Goal: Task Accomplishment & Management: Manage account settings

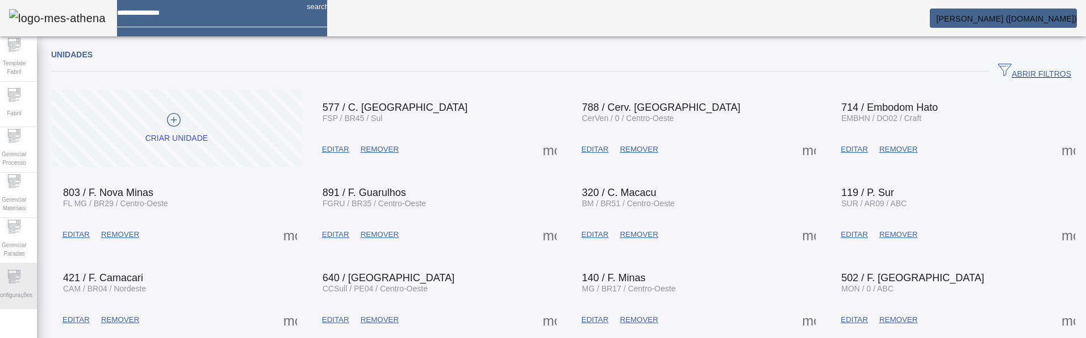
click at [4, 283] on div "Configurações" at bounding box center [13, 285] width 45 height 45
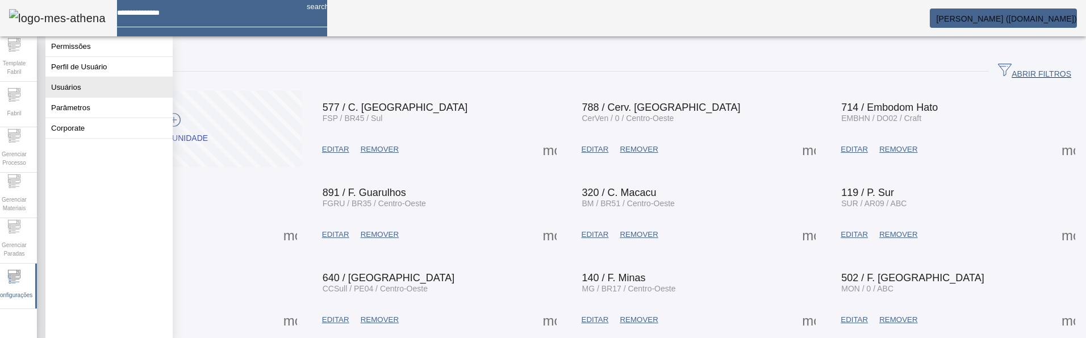
click at [103, 93] on button "Usuários" at bounding box center [108, 87] width 127 height 20
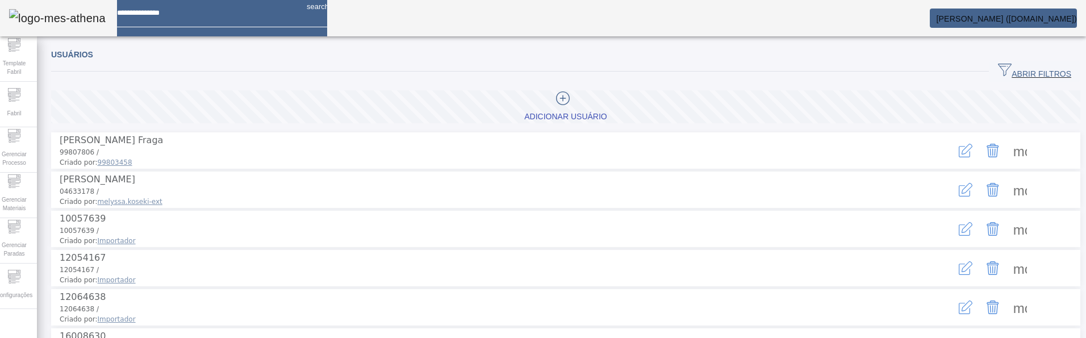
click at [1001, 75] on span "ABRIR FILTROS" at bounding box center [1034, 71] width 73 height 17
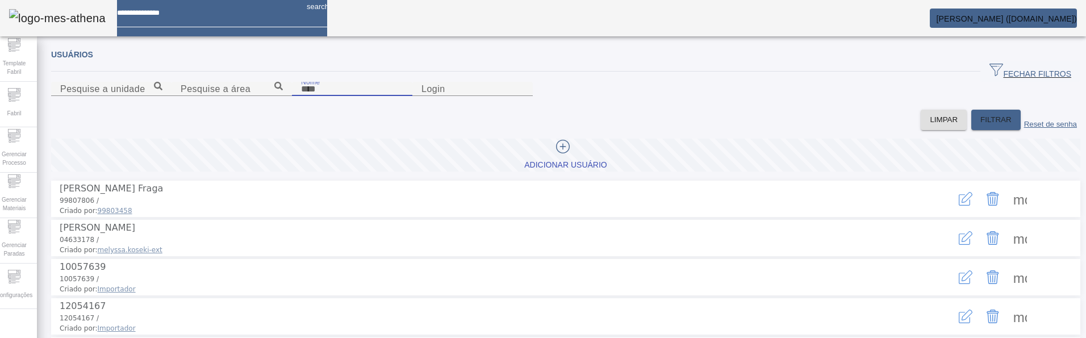
click at [301, 96] on input "Nome" at bounding box center [352, 89] width 102 height 14
click at [301, 96] on input "******" at bounding box center [352, 89] width 102 height 14
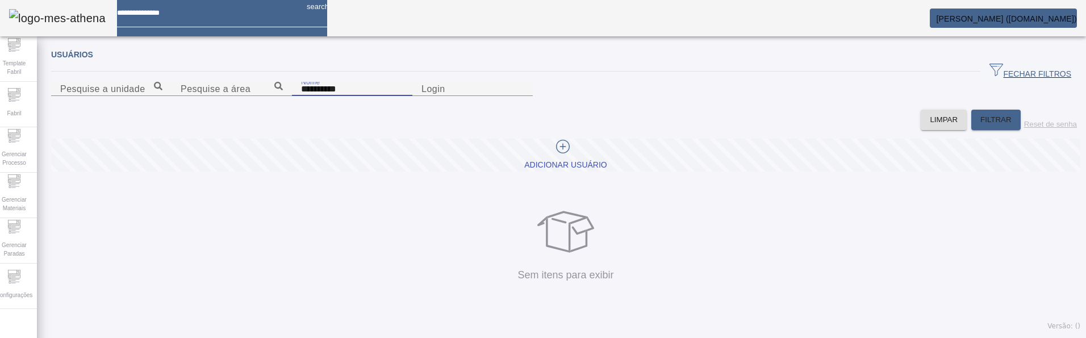
type input "**********"
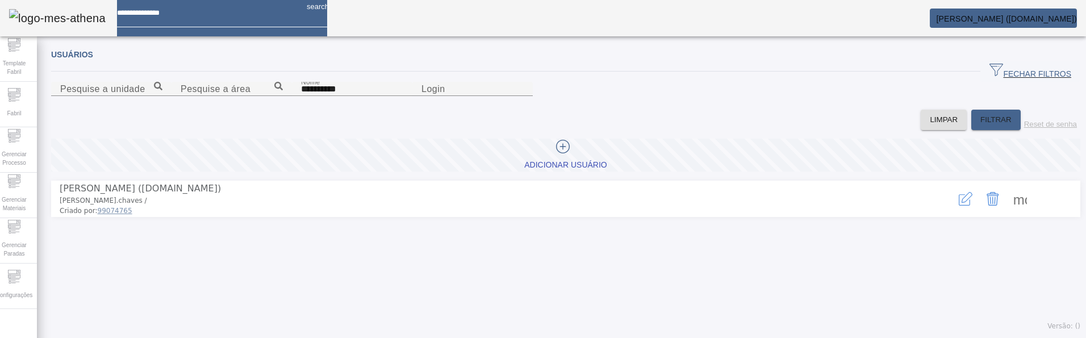
click at [665, 237] on div "Adicionar Usuário Arthur Avelar Chaves (Amb.Dev) arthur.chaves / Criado por: 99…" at bounding box center [565, 183] width 1029 height 107
click at [958, 206] on icon "button" at bounding box center [965, 199] width 14 height 14
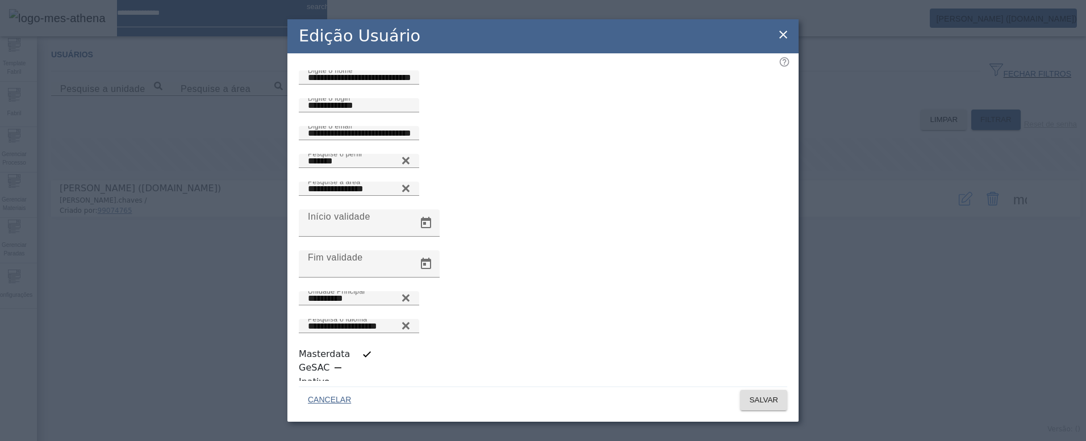
click at [620, 44] on div "Edição Usuário" at bounding box center [542, 36] width 511 height 34
click at [325, 337] on span "CANCELAR" at bounding box center [329, 400] width 43 height 11
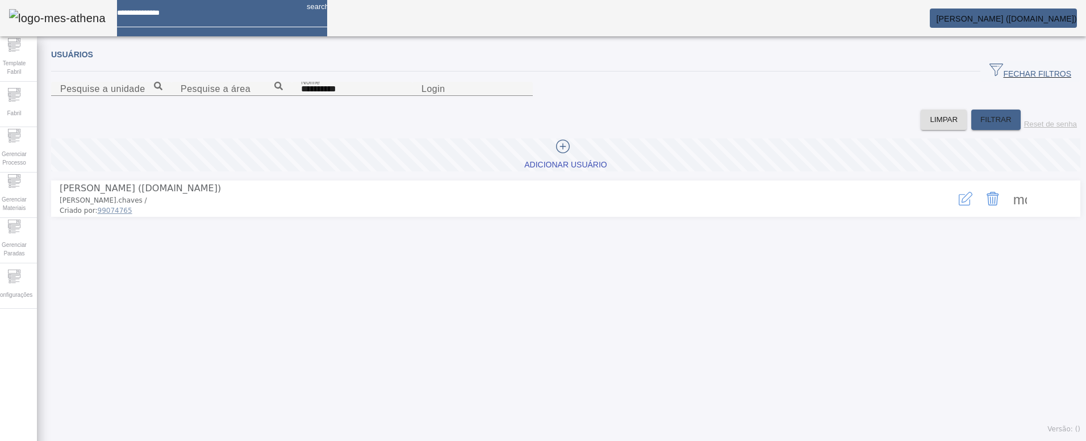
click at [1006, 212] on span at bounding box center [1019, 198] width 27 height 27
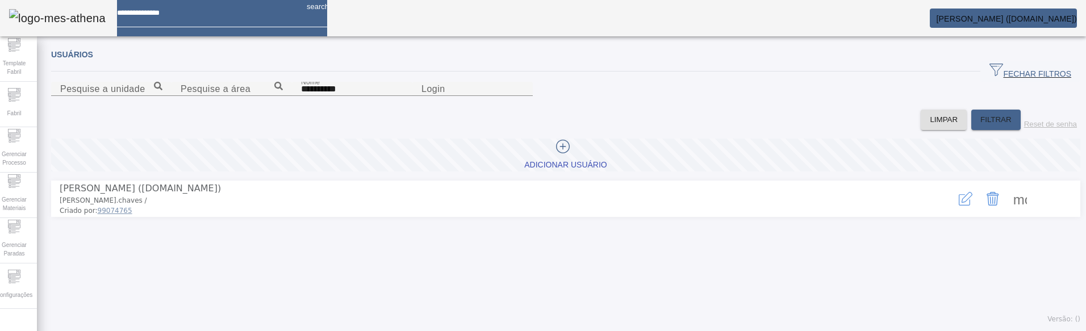
click at [1007, 212] on span at bounding box center [1019, 198] width 27 height 27
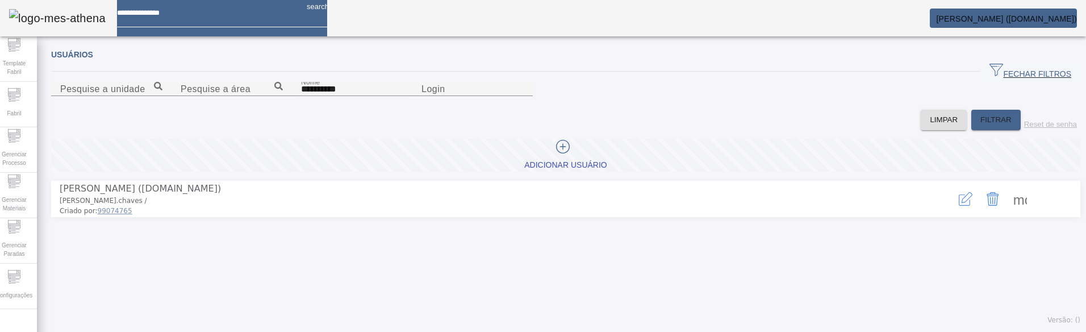
click at [958, 206] on icon "button" at bounding box center [965, 199] width 14 height 14
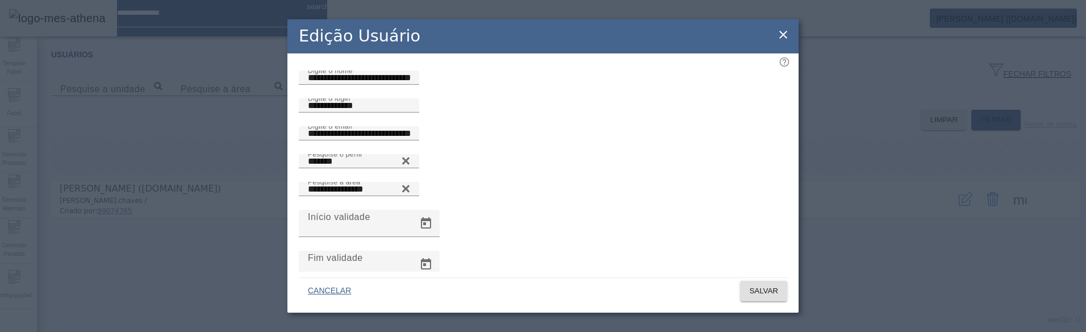
click at [701, 32] on div "Edição Usuário" at bounding box center [542, 36] width 511 height 34
click at [781, 35] on icon at bounding box center [783, 35] width 14 height 14
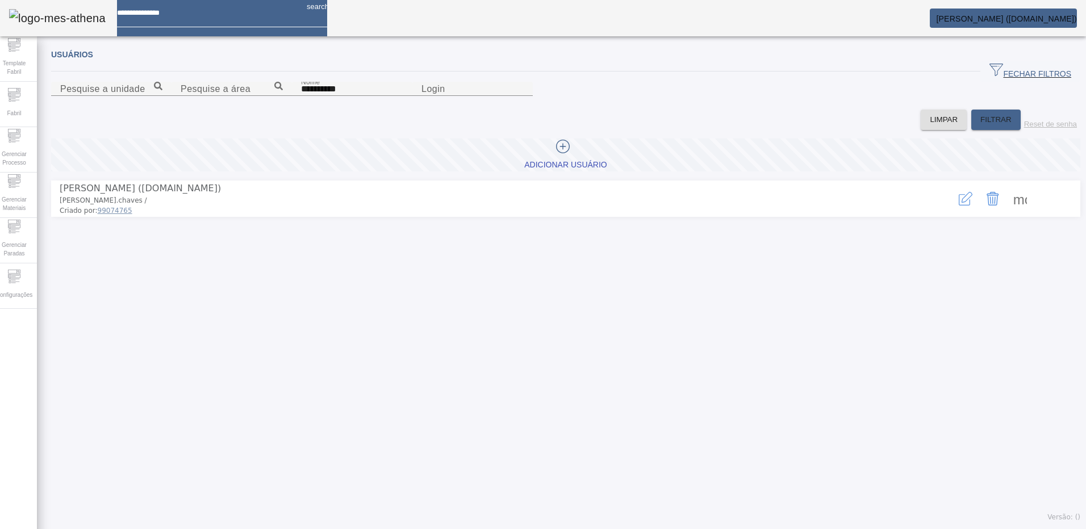
click at [1014, 212] on span at bounding box center [1019, 198] width 27 height 27
click at [1007, 212] on span at bounding box center [1019, 198] width 27 height 27
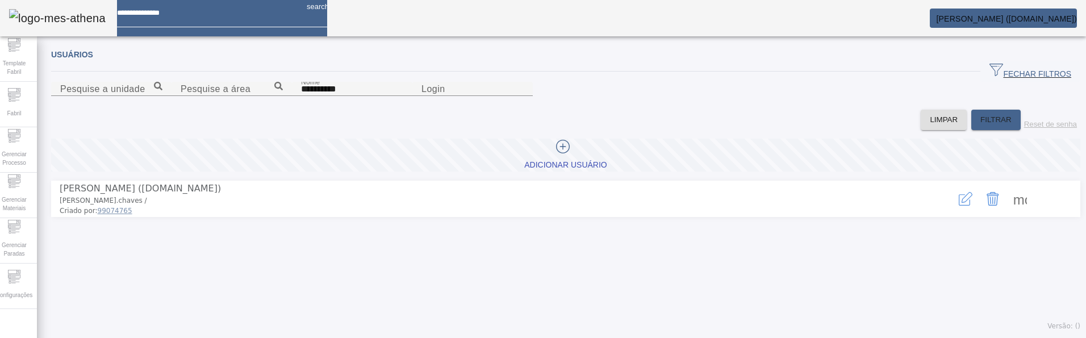
click at [1012, 212] on span at bounding box center [1019, 198] width 27 height 27
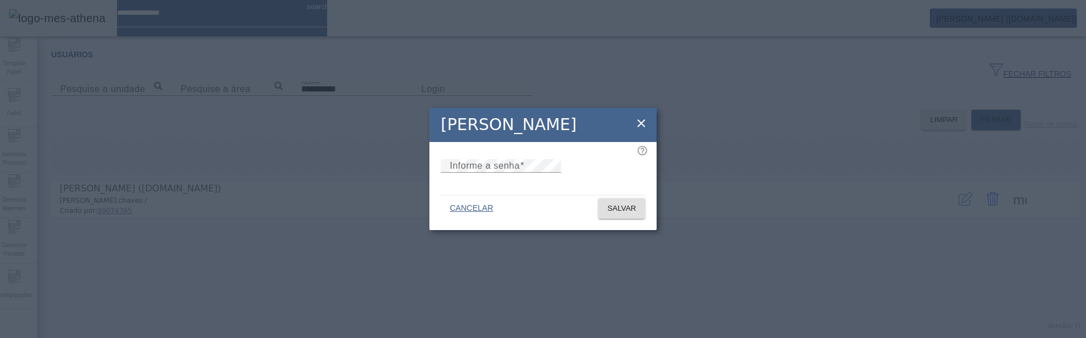
click at [640, 119] on icon at bounding box center [641, 123] width 8 height 8
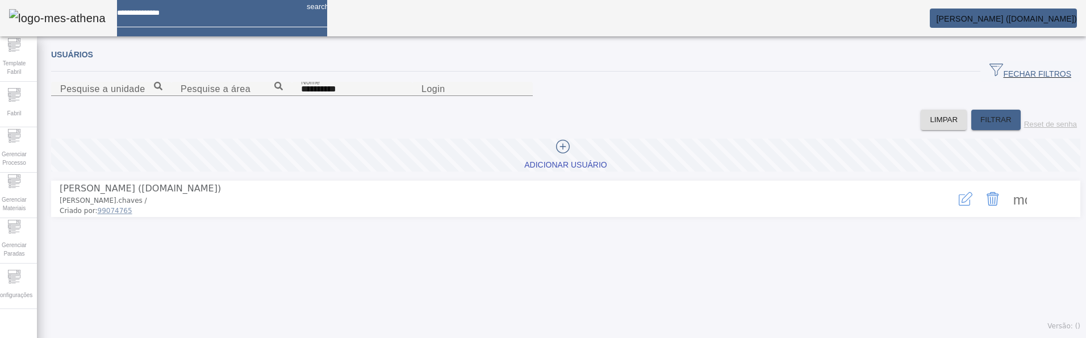
click at [1006, 212] on span at bounding box center [1019, 198] width 27 height 27
drag, startPoint x: 859, startPoint y: 145, endPoint x: 734, endPoint y: 344, distance: 234.3
click at [734, 337] on html "**********" at bounding box center [543, 169] width 1086 height 338
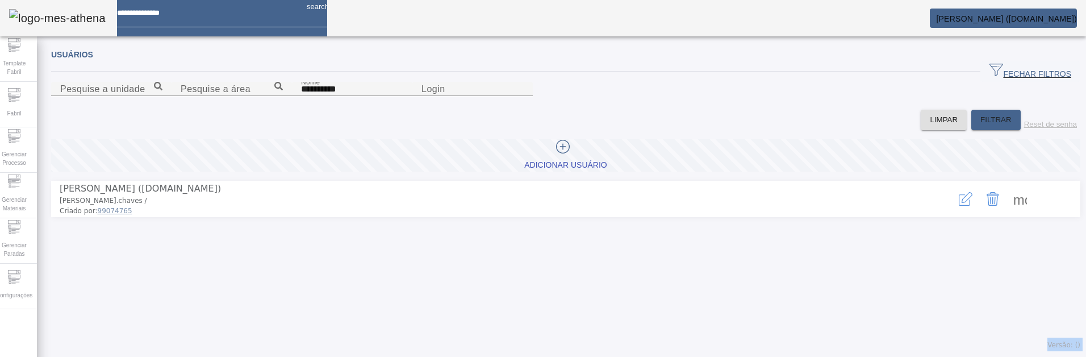
click at [1023, 18] on span "[PERSON_NAME] ([DOMAIN_NAME])" at bounding box center [1006, 18] width 141 height 9
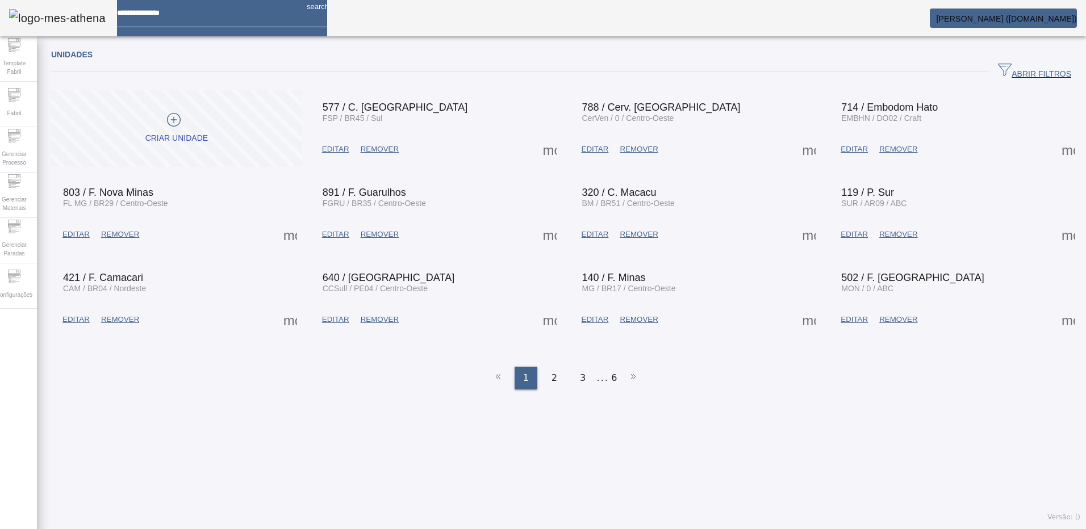
click at [391, 401] on div "Unidades ABRIR FILTROS Pesquise por Código descrição ou sigla LIMPAR FILTRAR Cr…" at bounding box center [565, 285] width 1057 height 487
click at [25, 288] on span "Configurações" at bounding box center [14, 294] width 43 height 15
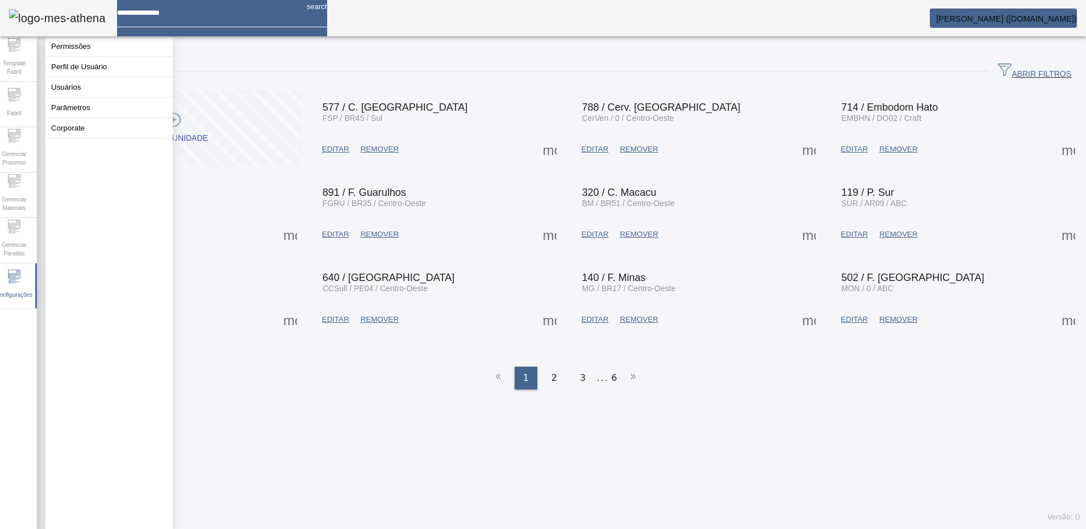
click at [453, 479] on div "Unidades ABRIR FILTROS Pesquise por Código descrição ou sigla LIMPAR FILTRAR Cr…" at bounding box center [565, 285] width 1057 height 487
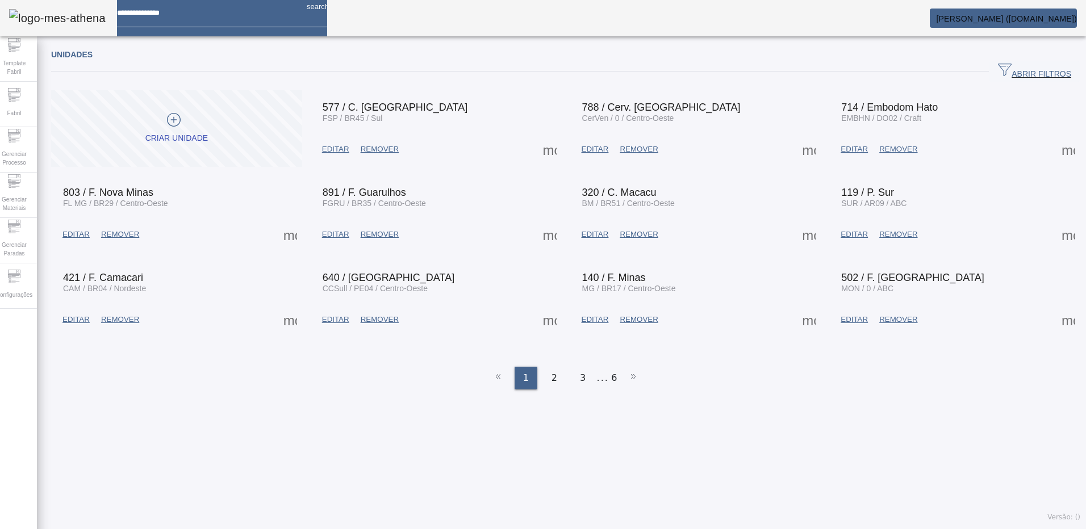
click at [1003, 70] on span "ABRIR FILTROS" at bounding box center [1034, 71] width 73 height 17
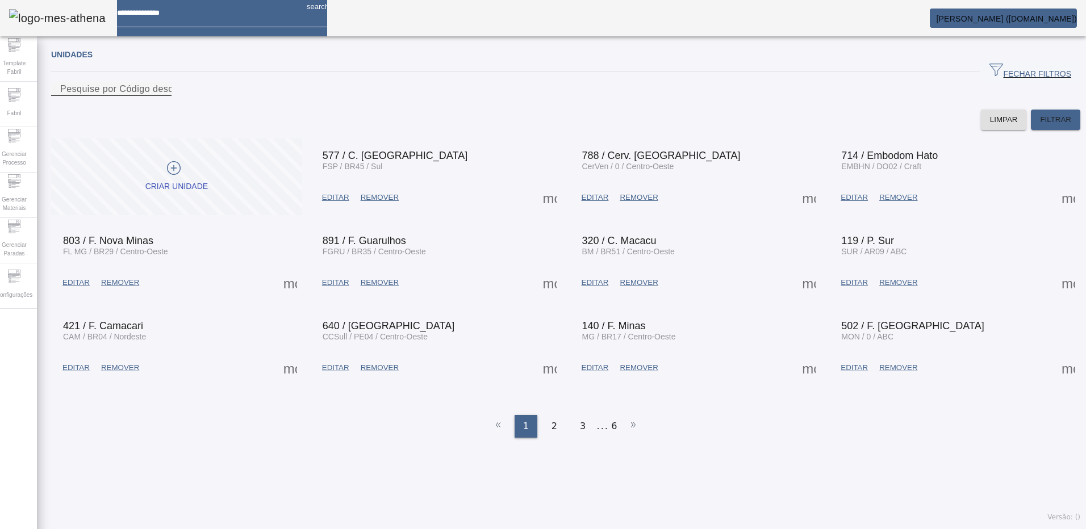
click at [162, 96] on input "Pesquise por Código descrição ou sigla" at bounding box center [111, 89] width 102 height 14
type input "*******"
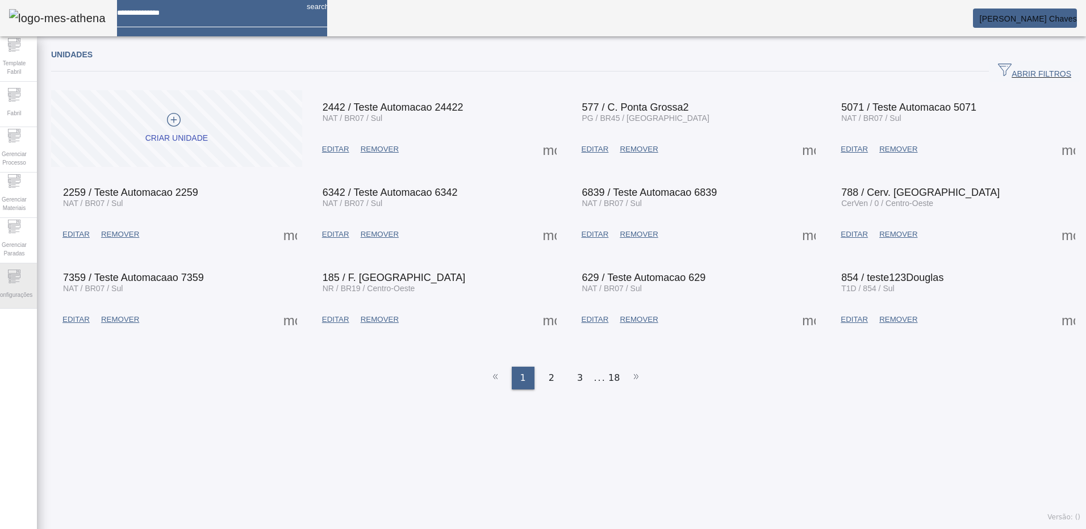
click at [13, 282] on div "Configurações" at bounding box center [13, 285] width 45 height 45
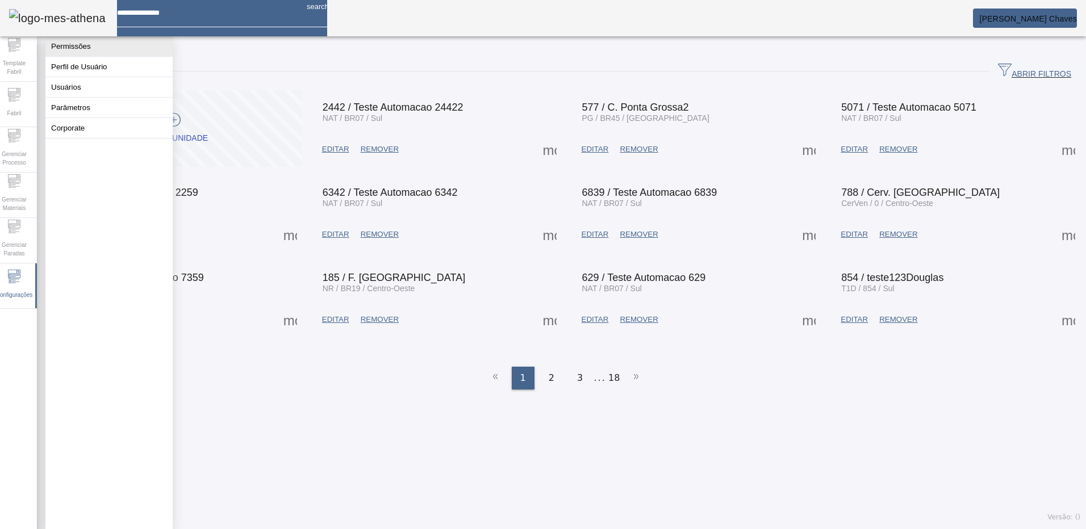
click at [70, 51] on button "Permissões" at bounding box center [108, 46] width 127 height 20
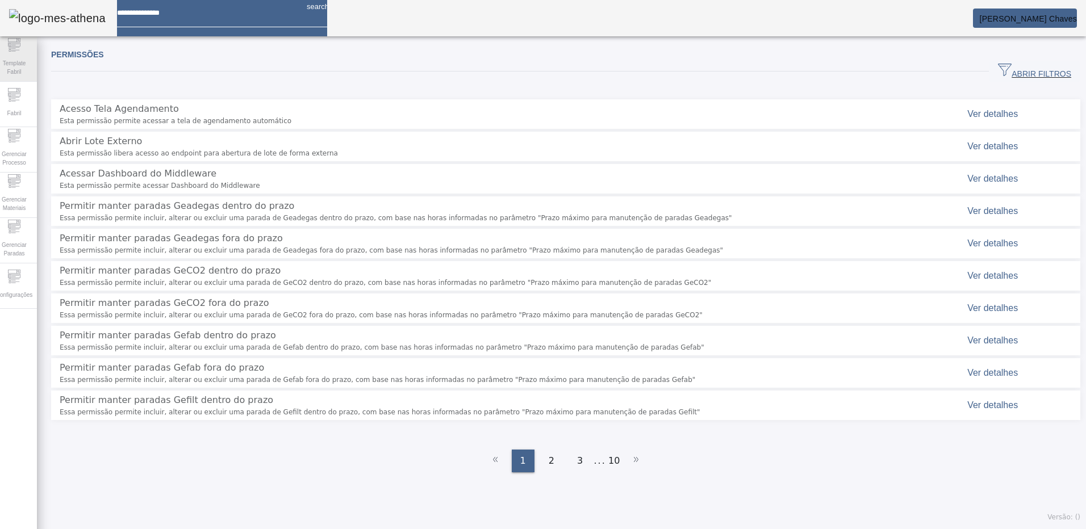
click at [27, 69] on span "Template Fabril" at bounding box center [14, 68] width 34 height 24
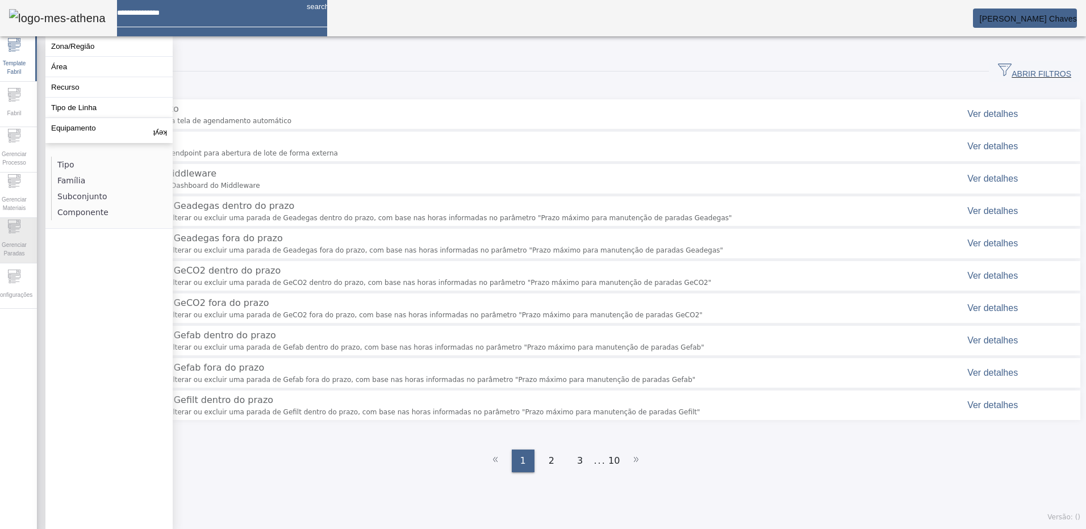
click at [11, 247] on span "Gerenciar Paradas" at bounding box center [14, 249] width 34 height 24
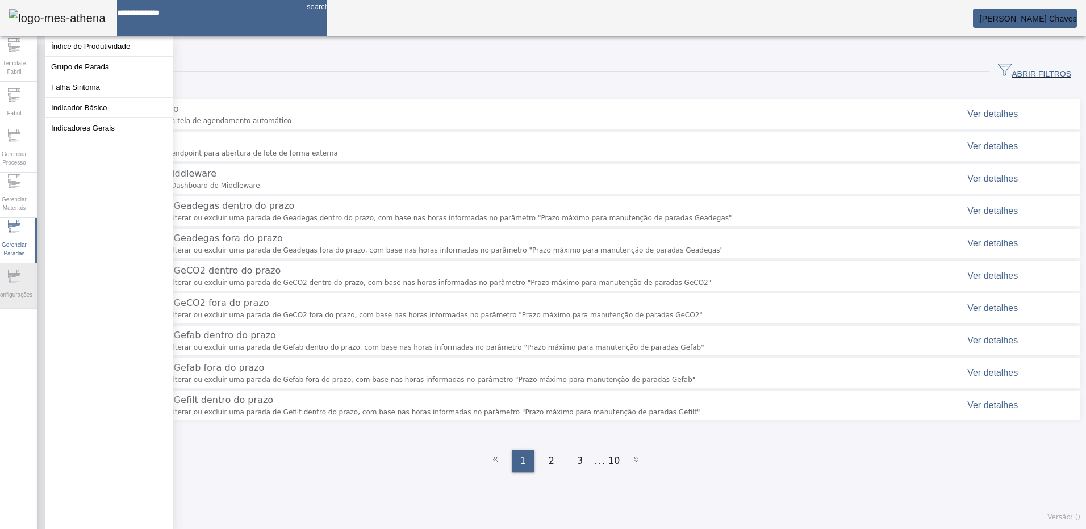
click at [17, 276] on icon at bounding box center [14, 277] width 14 height 14
click at [102, 68] on button "Perfil de Usuário" at bounding box center [108, 67] width 127 height 20
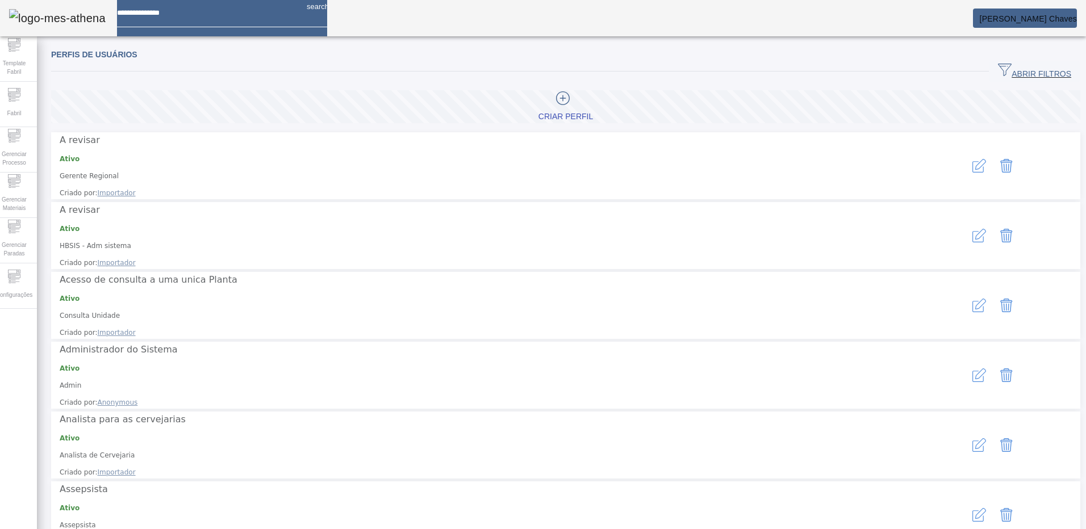
click at [1012, 74] on span "ABRIR FILTROS" at bounding box center [1034, 71] width 73 height 17
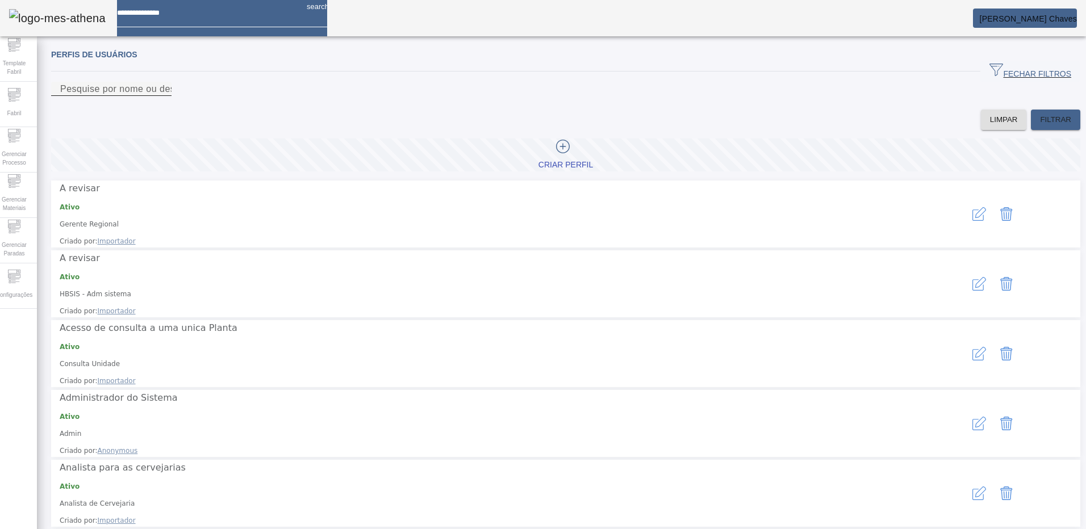
click at [188, 94] on mat-label "Pesquise por nome ou descrição" at bounding box center [130, 89] width 141 height 10
click at [162, 96] on input "Pesquise por nome ou descrição" at bounding box center [111, 89] width 102 height 14
type input "*******"
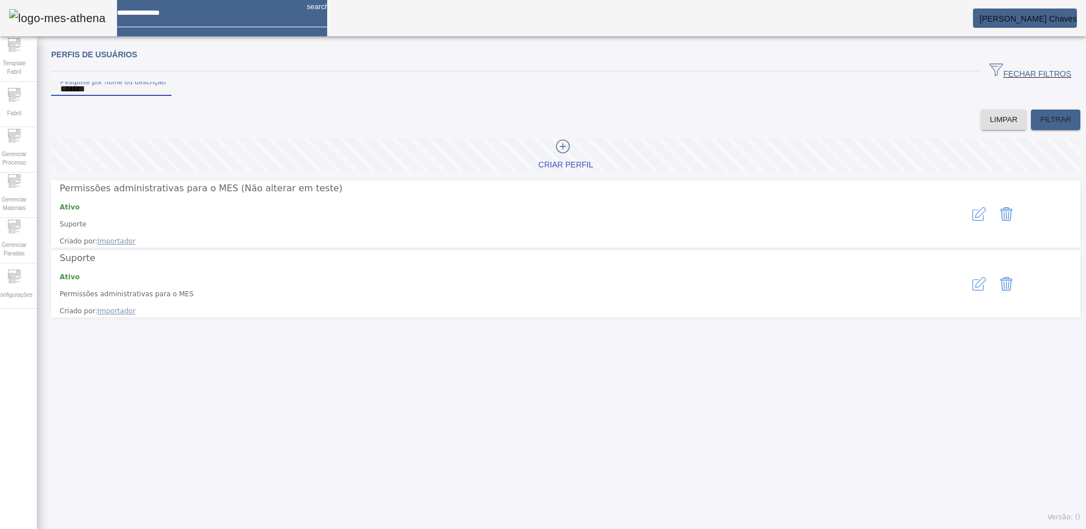
click at [972, 221] on icon "button" at bounding box center [979, 214] width 14 height 14
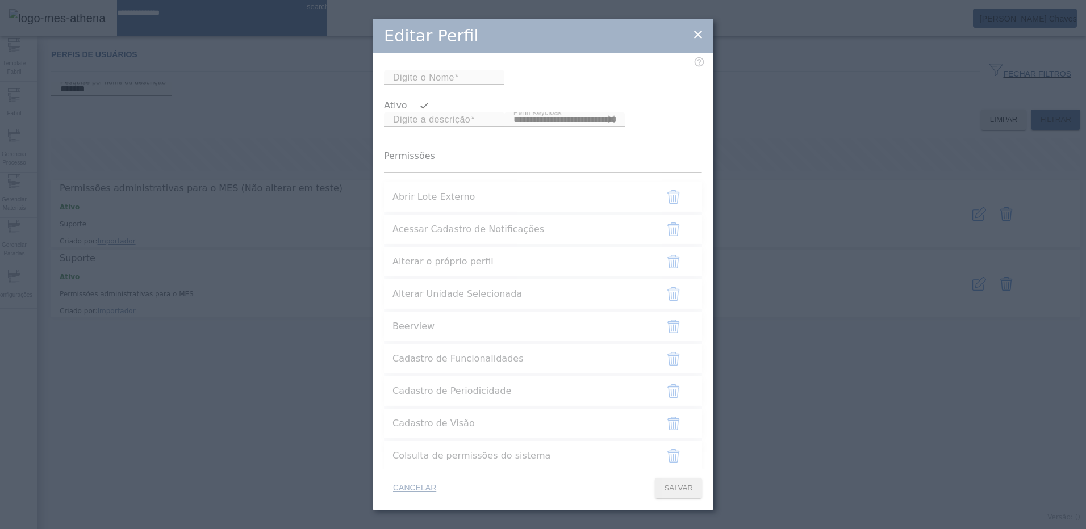
type input "**********"
type input "*******"
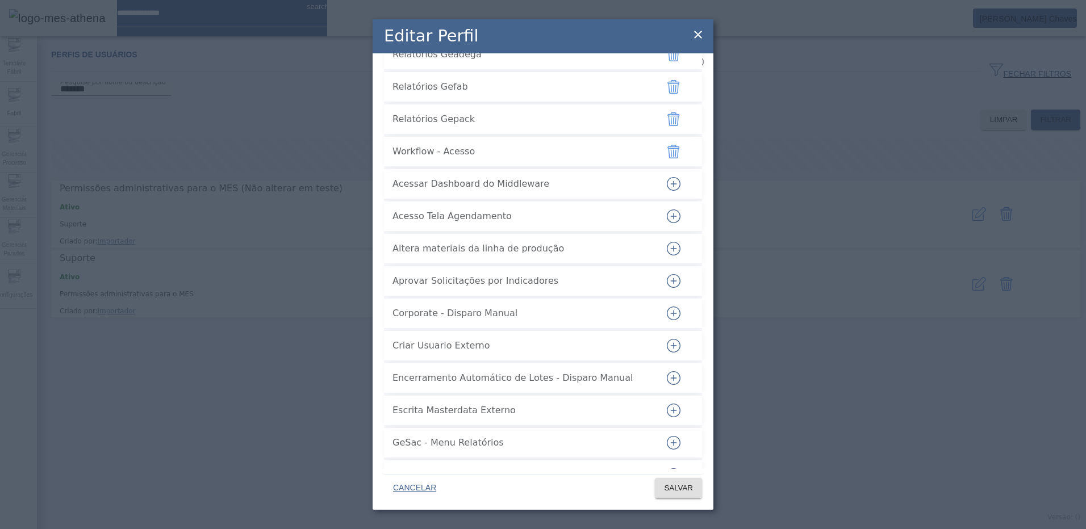
scroll to position [2878, 0]
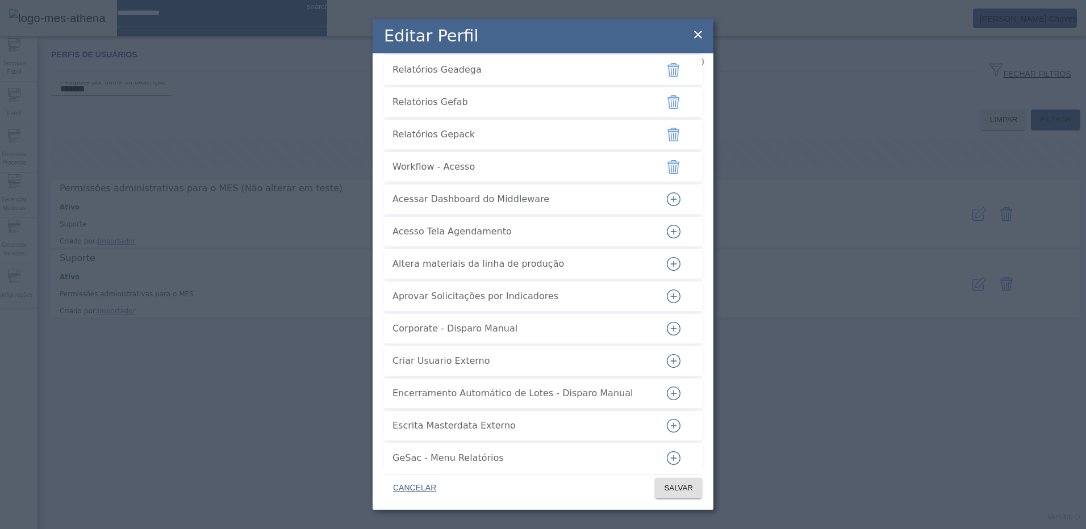
click at [668, 206] on icon "button" at bounding box center [674, 199] width 14 height 14
click at [683, 489] on span "SALVAR" at bounding box center [678, 488] width 29 height 11
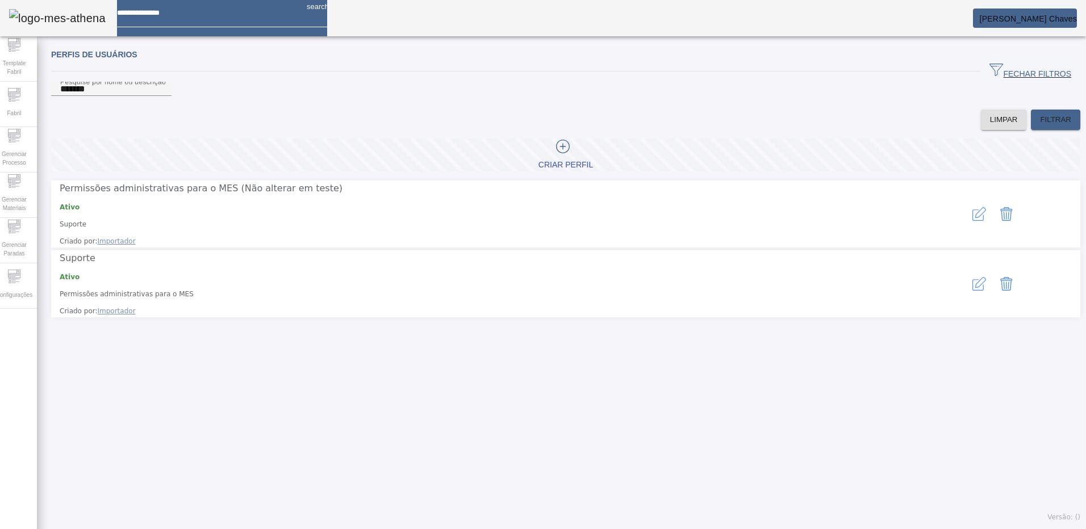
click at [972, 221] on icon "button" at bounding box center [979, 214] width 14 height 14
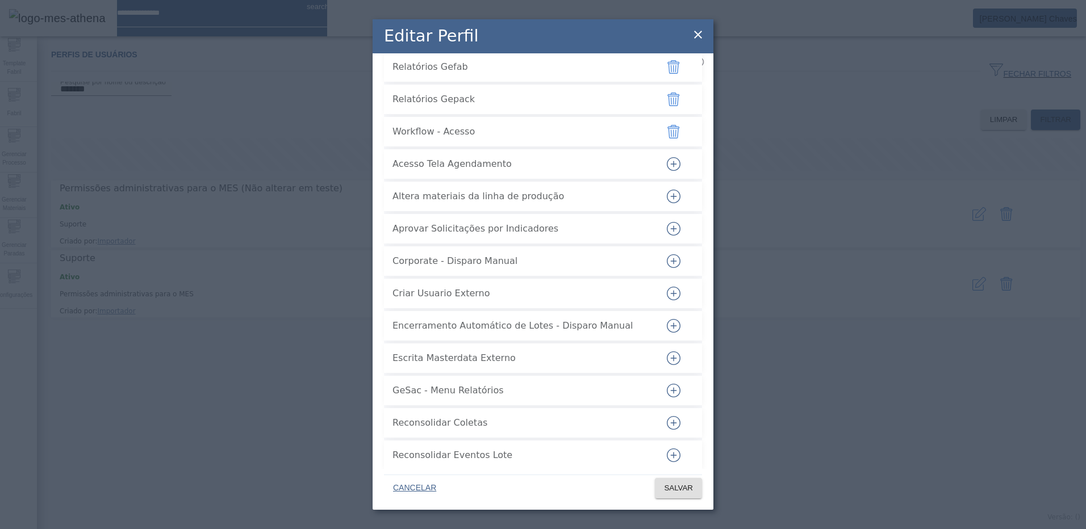
scroll to position [2921, 0]
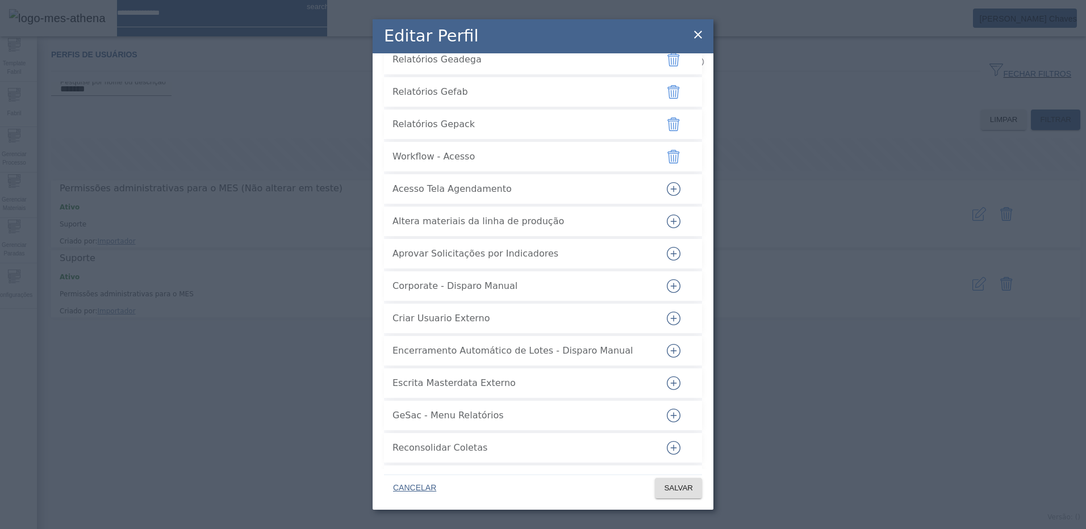
click at [667, 196] on icon "button" at bounding box center [674, 189] width 14 height 14
click at [664, 491] on span "SALVAR" at bounding box center [678, 488] width 29 height 11
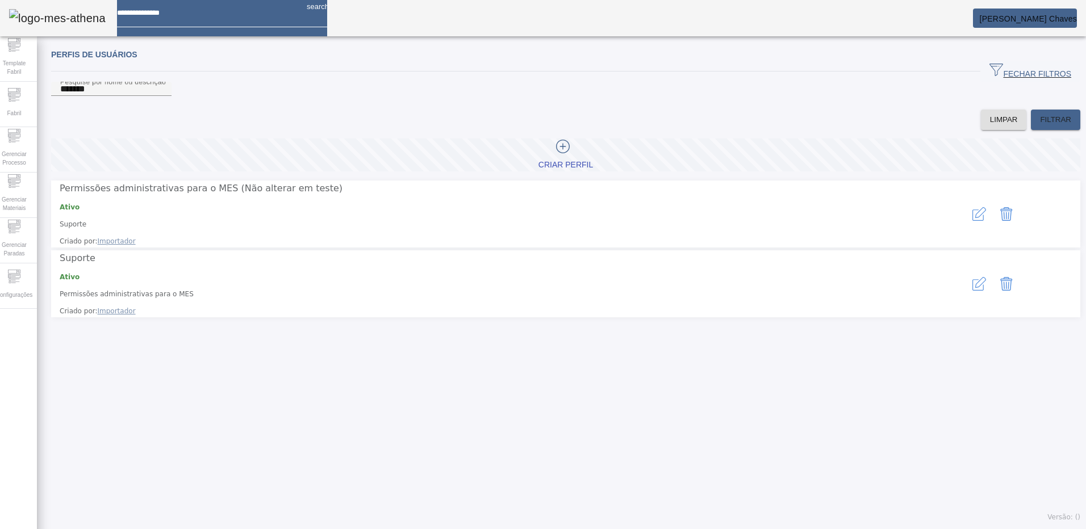
click at [657, 336] on div "Perfis de usuários FECHAR FILTROS Pesquise por nome ou descrição ******* LIMPAR…" at bounding box center [565, 285] width 1057 height 487
click at [1003, 15] on span "Arthur Avelar Chaves" at bounding box center [1028, 18] width 98 height 9
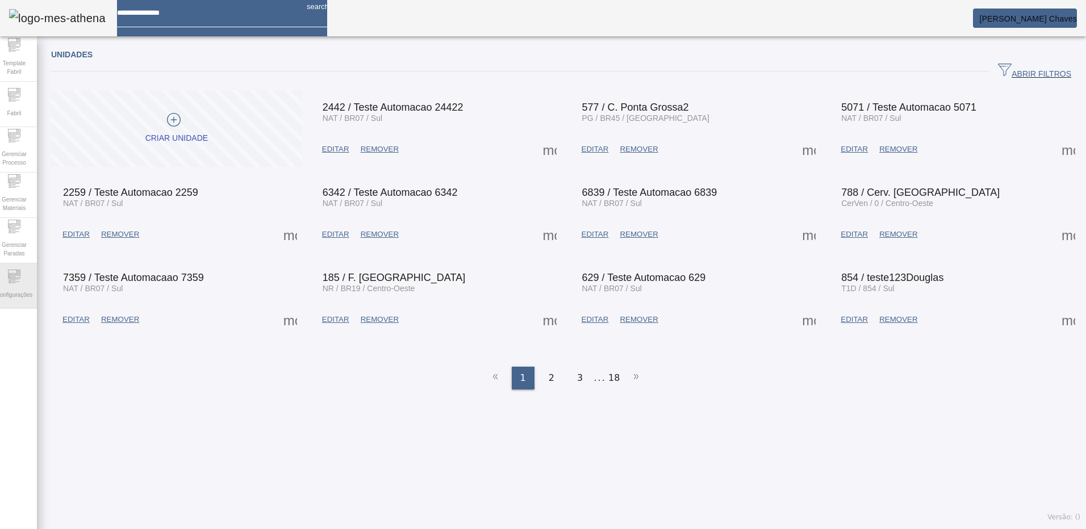
click at [21, 278] on icon at bounding box center [14, 277] width 14 height 14
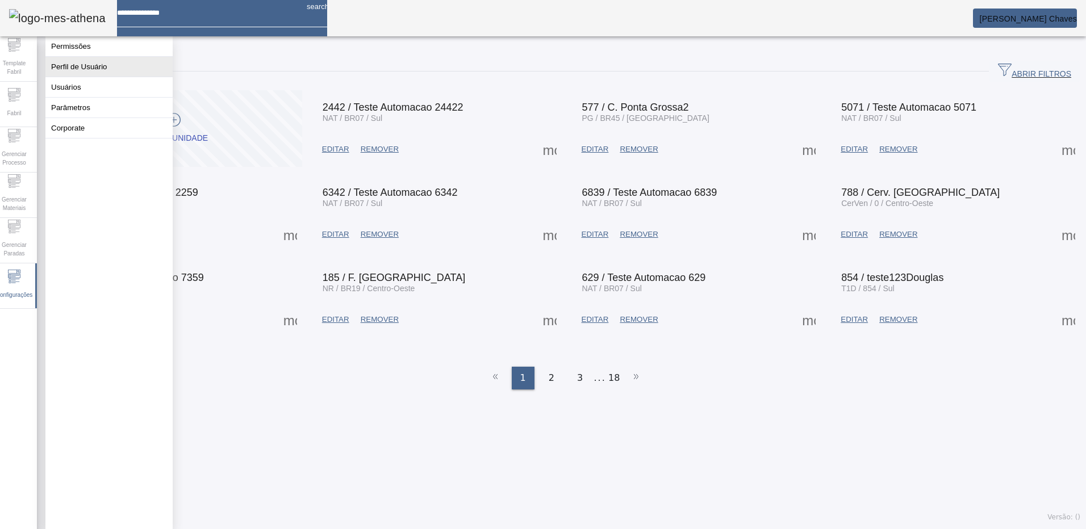
click at [78, 68] on button "Perfil de Usuário" at bounding box center [108, 67] width 127 height 20
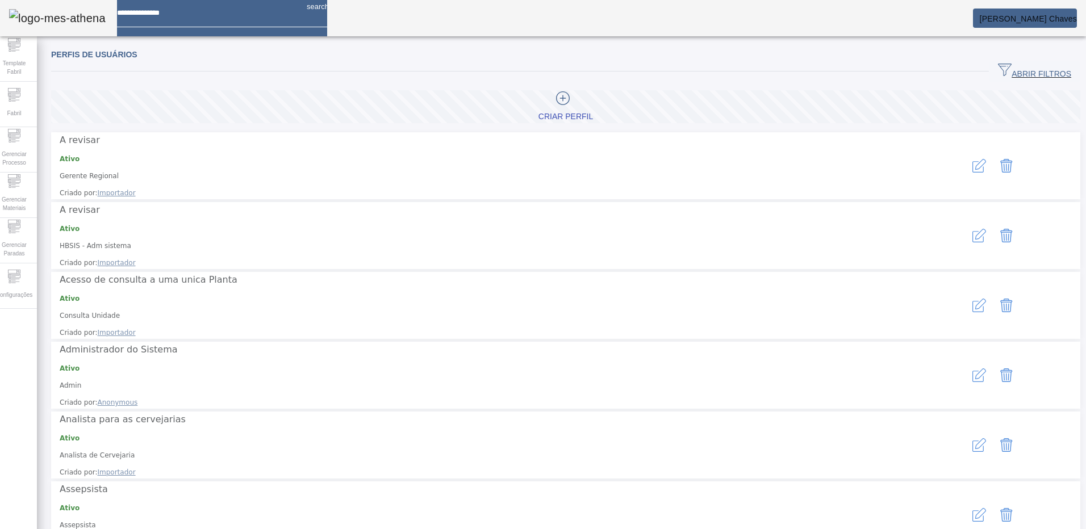
click at [1002, 72] on span "ABRIR FILTROS" at bounding box center [1034, 71] width 73 height 17
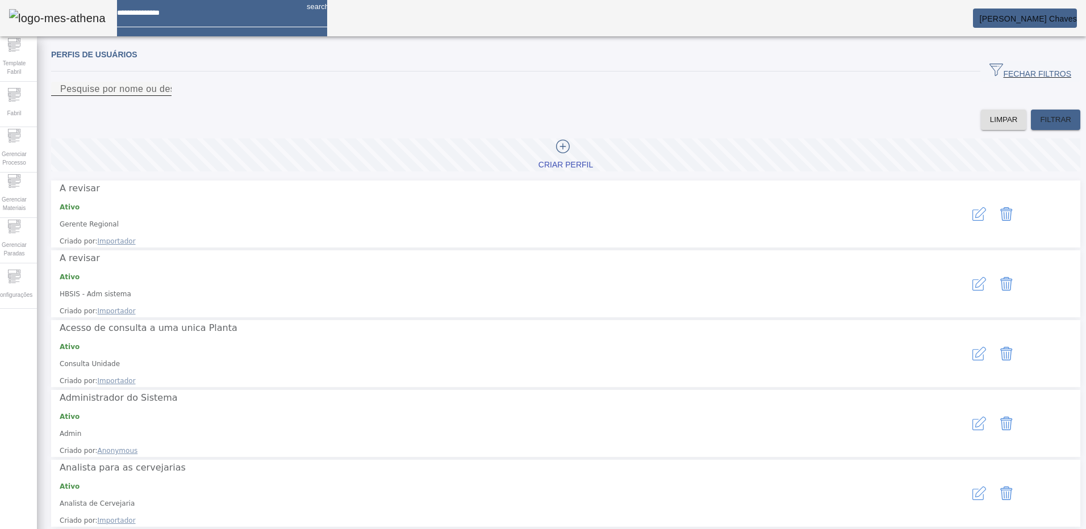
click at [157, 94] on mat-label "Pesquise por nome ou descrição" at bounding box center [130, 89] width 141 height 10
click at [157, 96] on input "Pesquise por nome ou descrição" at bounding box center [111, 89] width 102 height 14
type input "*******"
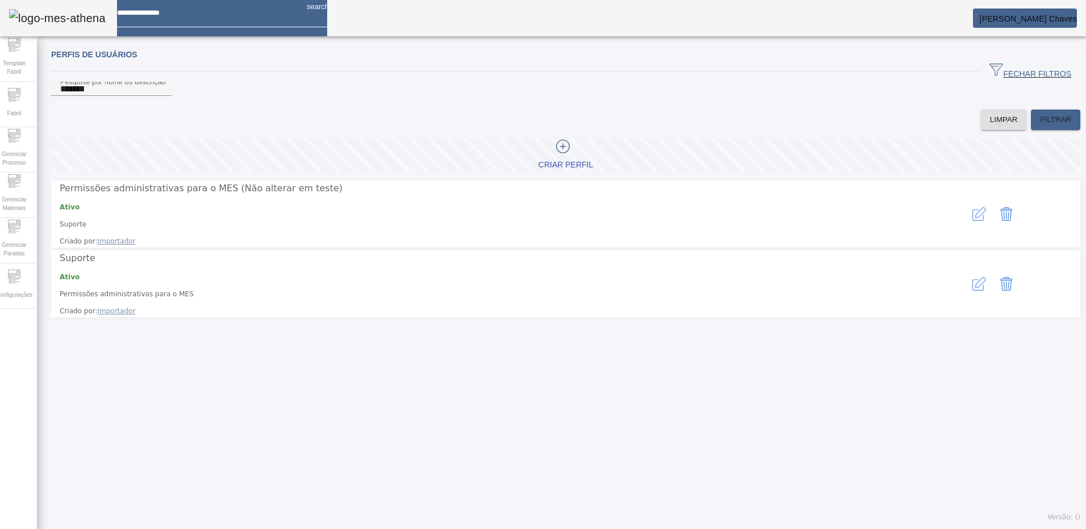
click at [965, 220] on button "button" at bounding box center [978, 213] width 27 height 27
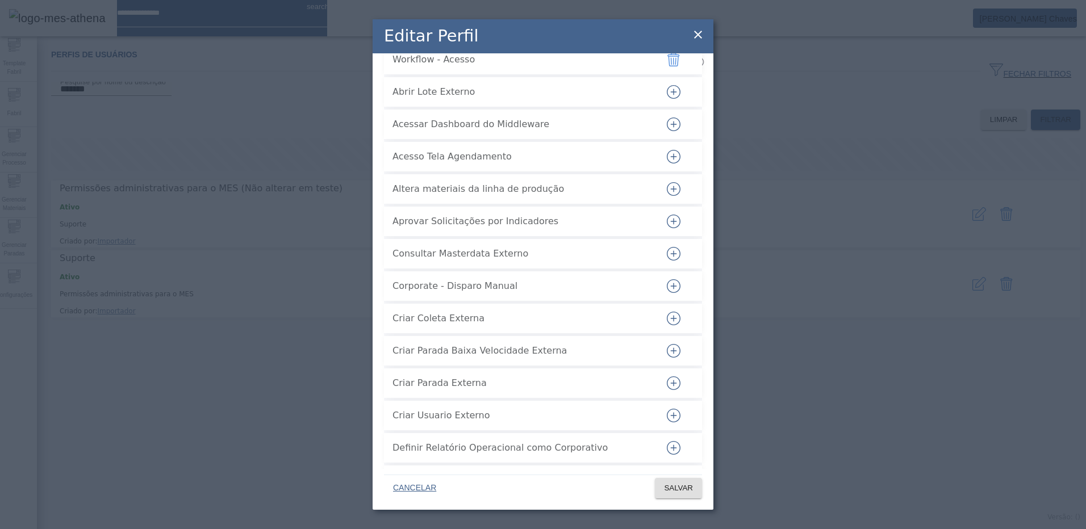
scroll to position [2442, 0]
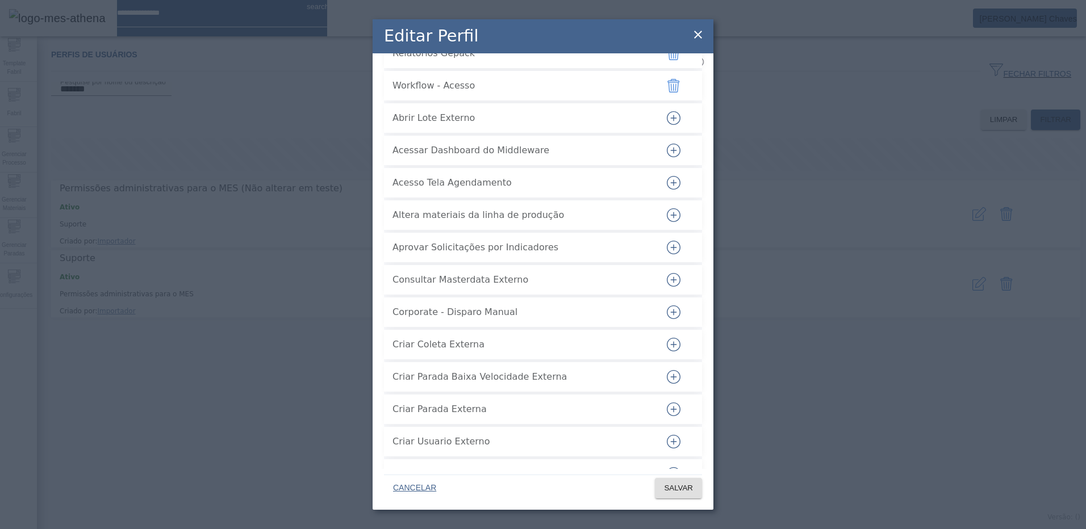
click at [667, 125] on icon "button" at bounding box center [674, 118] width 14 height 14
click at [668, 125] on icon "button" at bounding box center [674, 118] width 14 height 14
click at [681, 489] on span "SALVAR" at bounding box center [678, 488] width 29 height 11
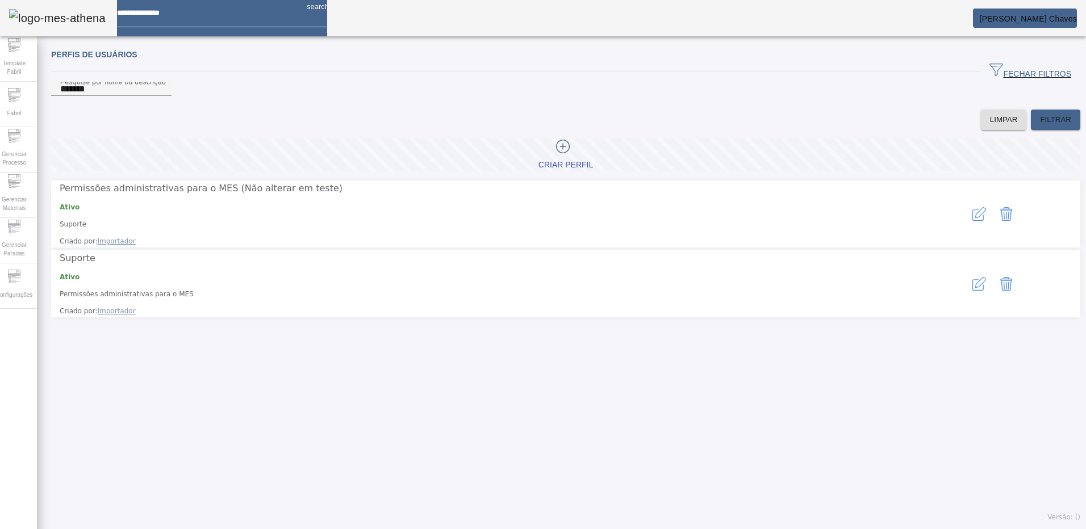
click at [1033, 17] on span "[PERSON_NAME]" at bounding box center [1028, 18] width 98 height 9
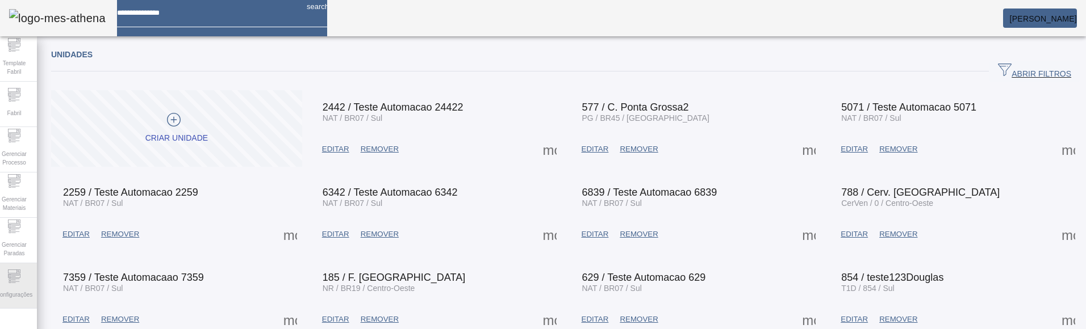
click at [16, 287] on span "Configurações" at bounding box center [14, 294] width 43 height 15
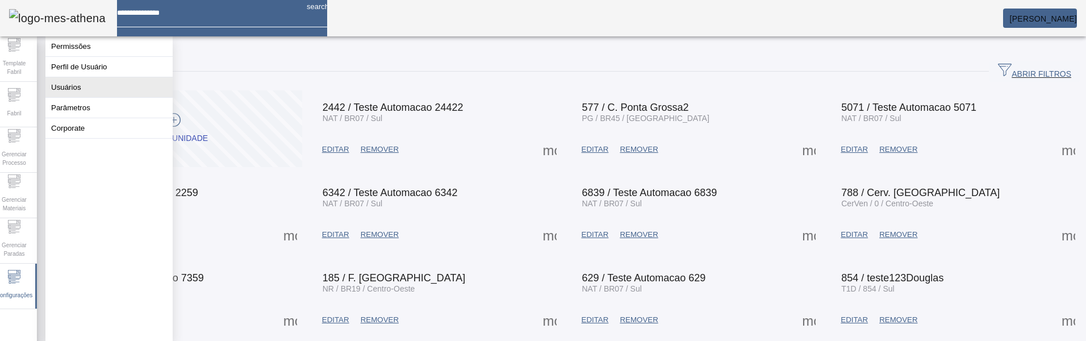
click at [83, 90] on button "Usuários" at bounding box center [108, 87] width 127 height 20
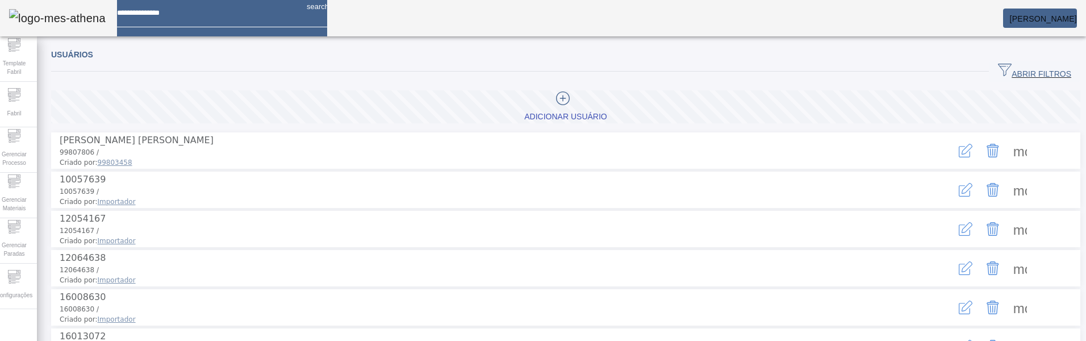
click at [998, 70] on span "ABRIR FILTROS" at bounding box center [1034, 71] width 73 height 17
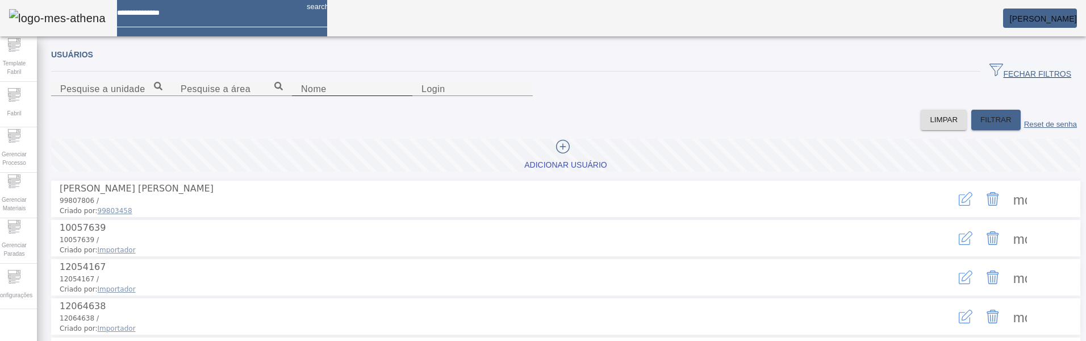
click at [312, 96] on input "Nome" at bounding box center [352, 89] width 102 height 14
type input "**********"
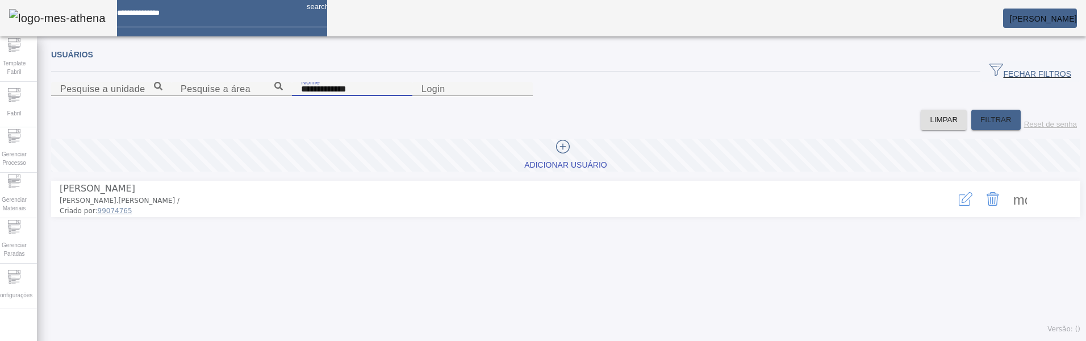
click at [958, 206] on icon "button" at bounding box center [965, 199] width 14 height 14
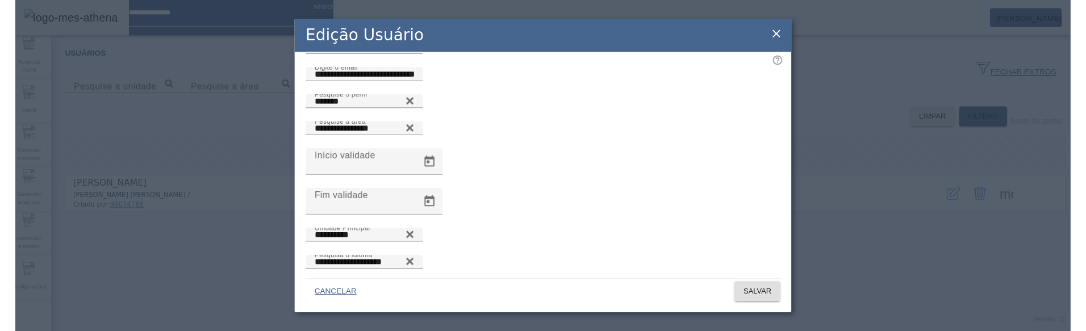
scroll to position [75, 0]
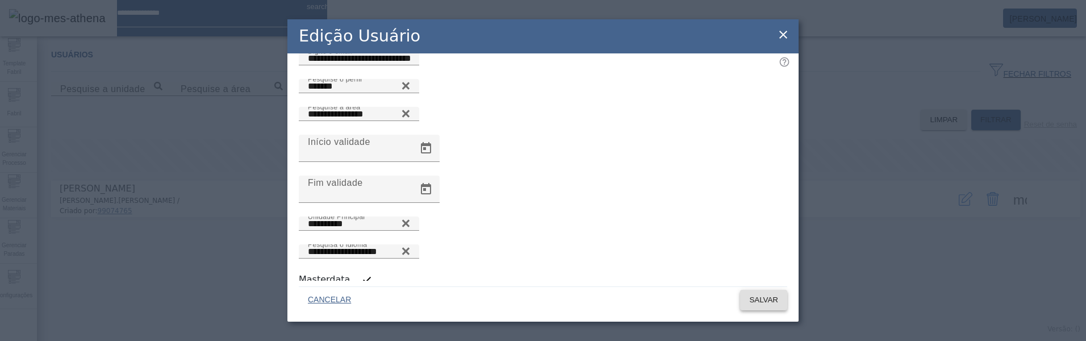
click at [749, 296] on span "SALVAR" at bounding box center [763, 299] width 29 height 11
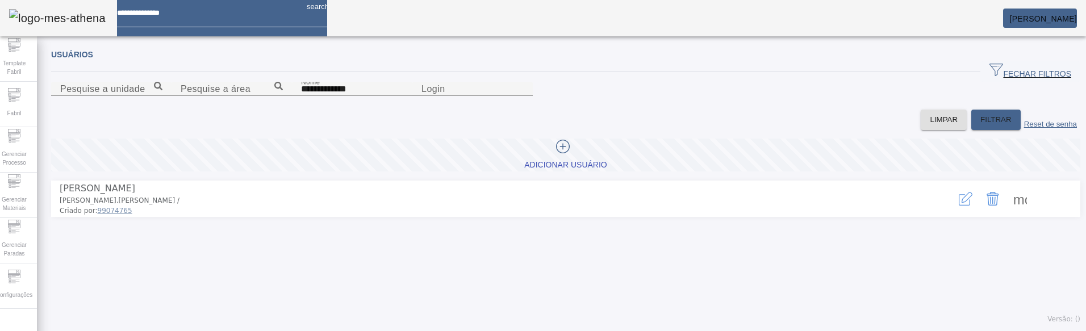
click at [1010, 15] on span "[PERSON_NAME]" at bounding box center [1043, 18] width 67 height 9
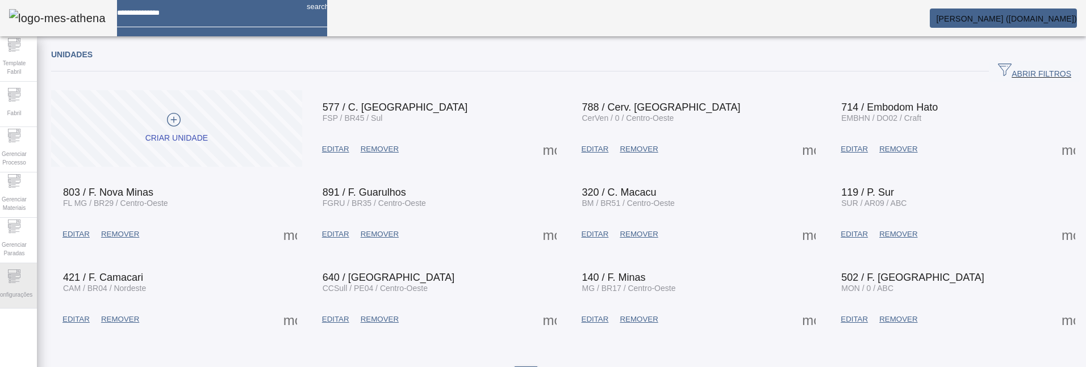
click at [18, 287] on span "Configurações" at bounding box center [14, 294] width 43 height 15
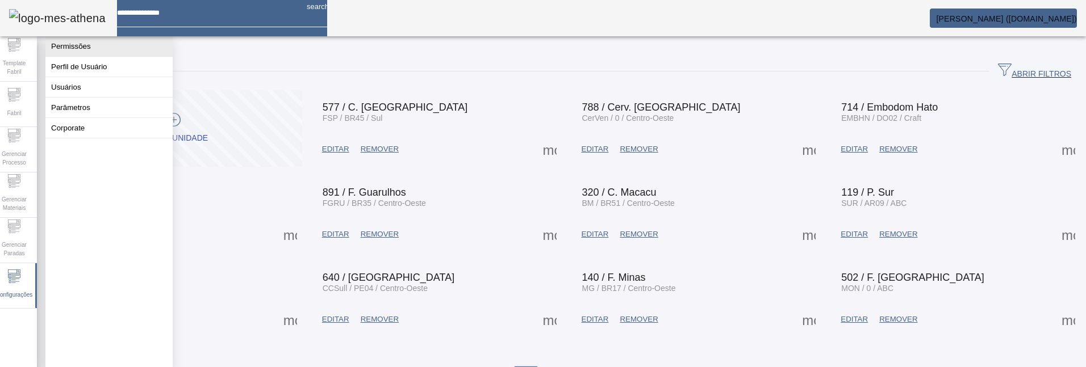
click at [70, 51] on button "Permissões" at bounding box center [108, 46] width 127 height 20
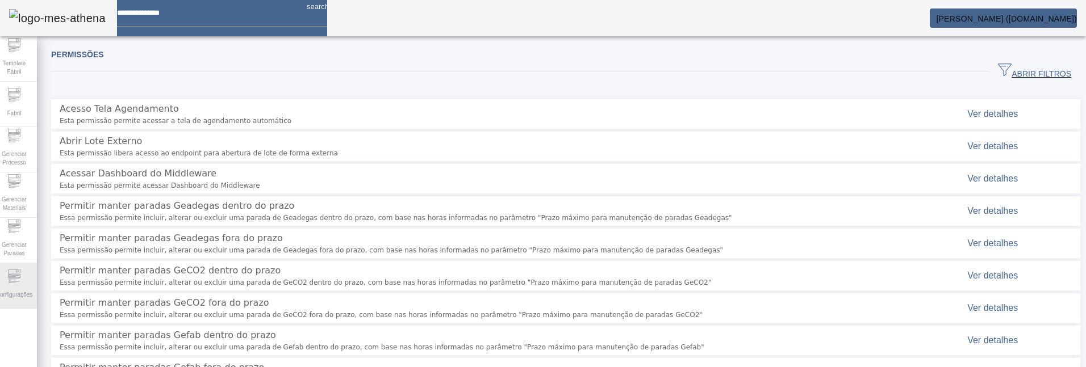
click at [14, 283] on icon at bounding box center [14, 277] width 14 height 14
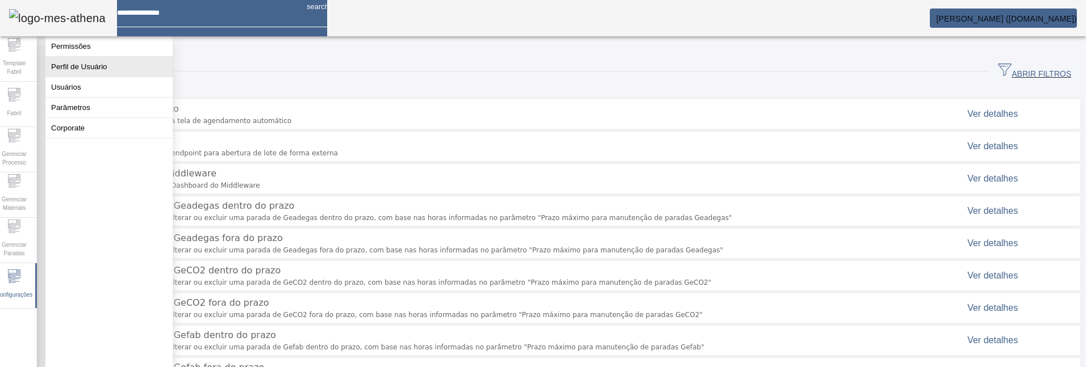
click at [78, 72] on button "Perfil de Usuário" at bounding box center [108, 67] width 127 height 20
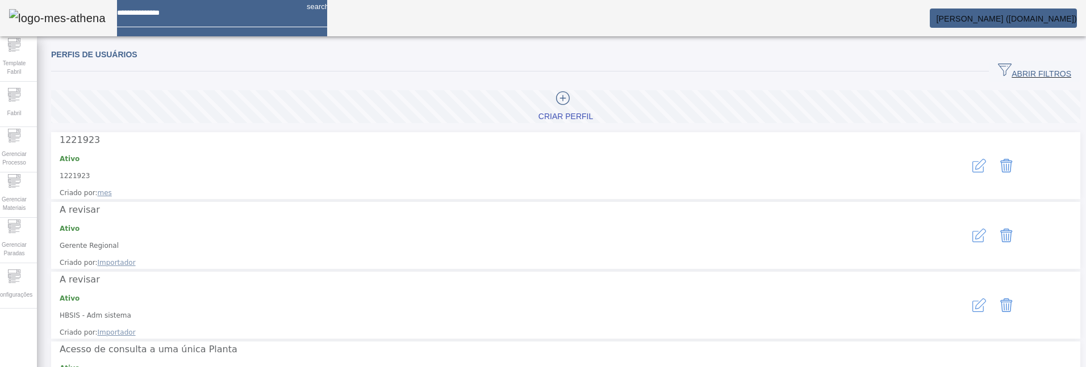
click at [1003, 71] on span "ABRIR FILTROS" at bounding box center [1034, 71] width 73 height 17
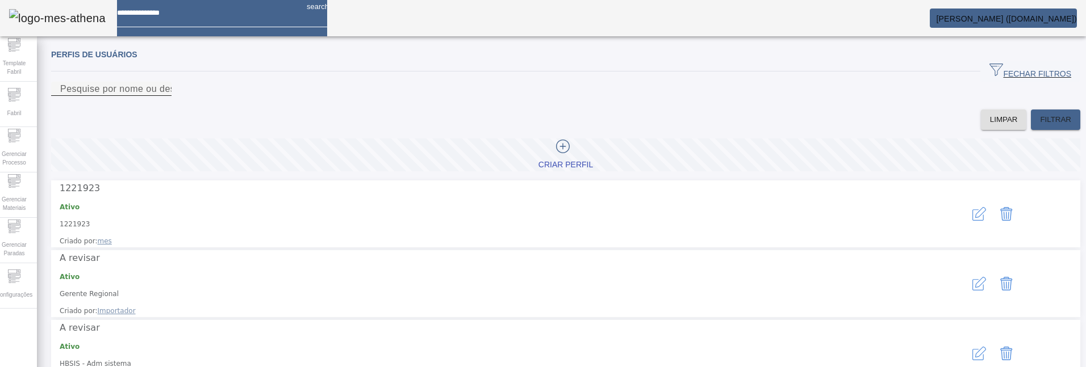
click at [162, 96] on input "Pesquise por nome ou descrição" at bounding box center [111, 89] width 102 height 14
type input "*******"
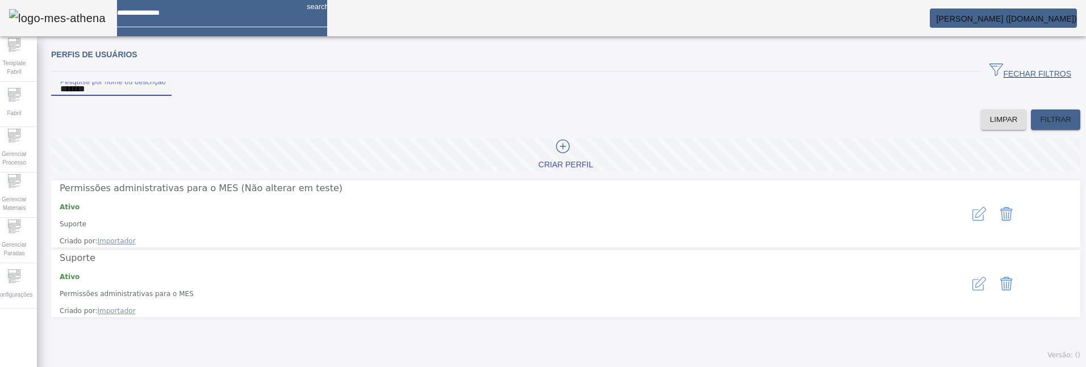
click at [972, 221] on icon "button" at bounding box center [979, 214] width 14 height 14
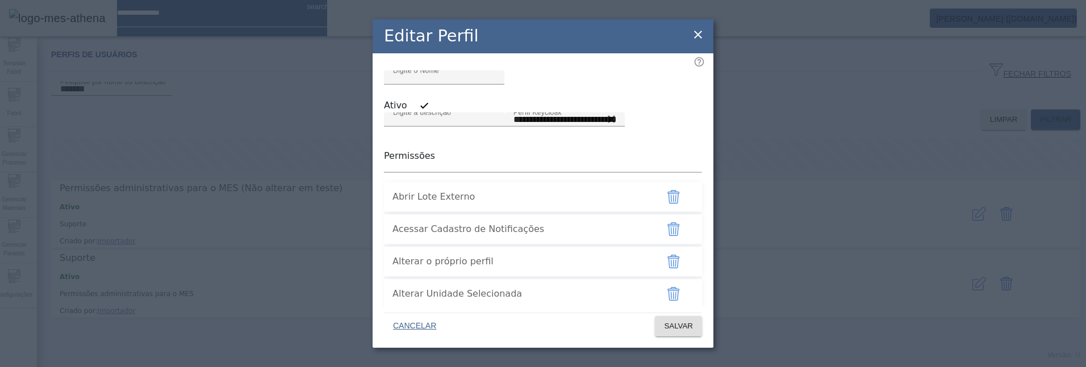
type input "**********"
type input "*******"
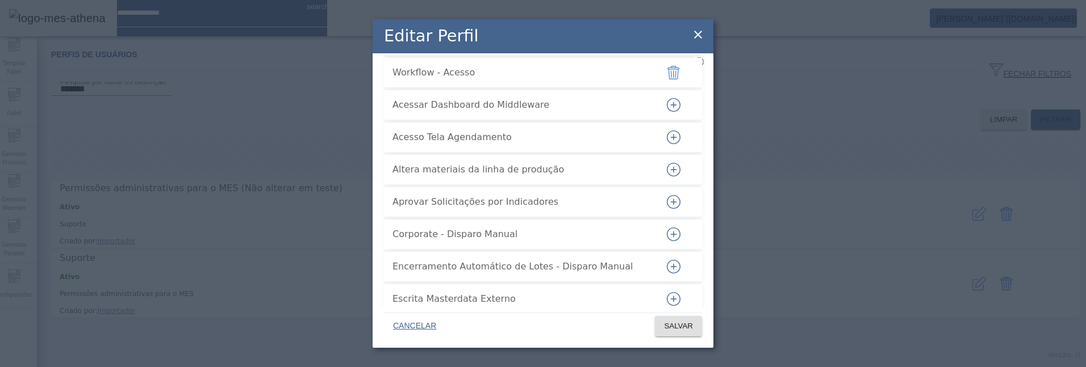
scroll to position [3036, 0]
click at [667, 113] on icon "button" at bounding box center [674, 106] width 14 height 14
click at [667, 145] on icon "button" at bounding box center [674, 139] width 14 height 14
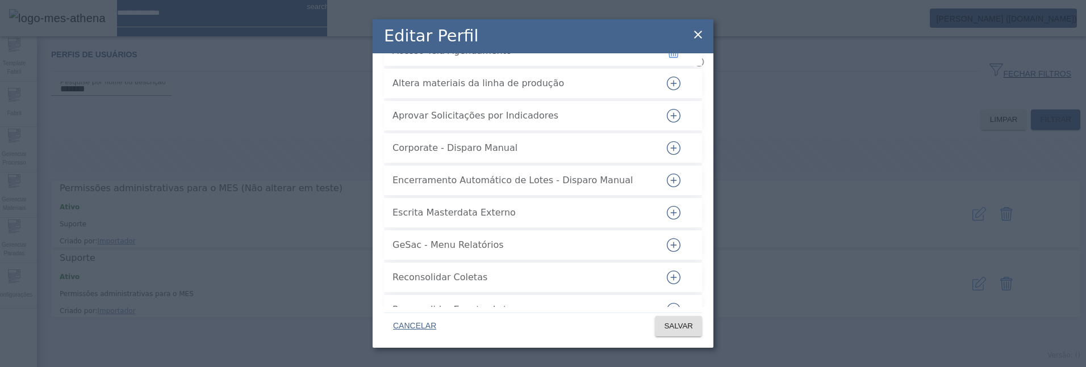
scroll to position [3206, 0]
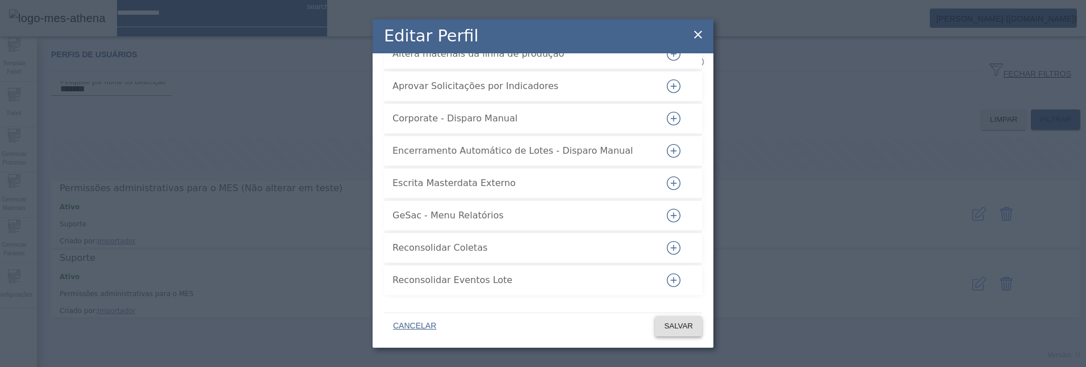
click at [673, 333] on span at bounding box center [678, 326] width 47 height 27
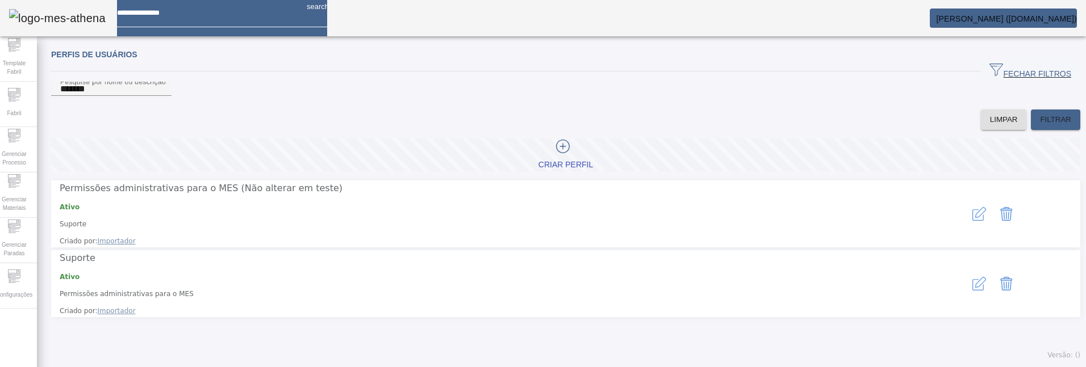
click at [972, 220] on icon "button" at bounding box center [979, 214] width 14 height 14
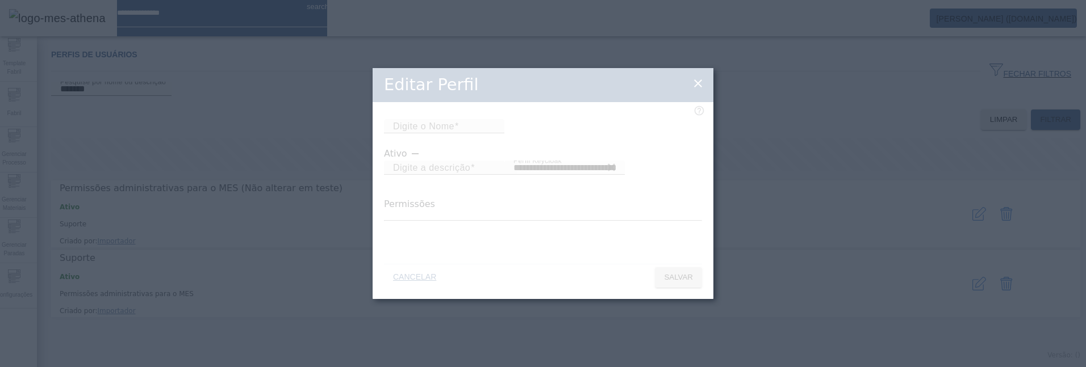
type input "**********"
type input "*******"
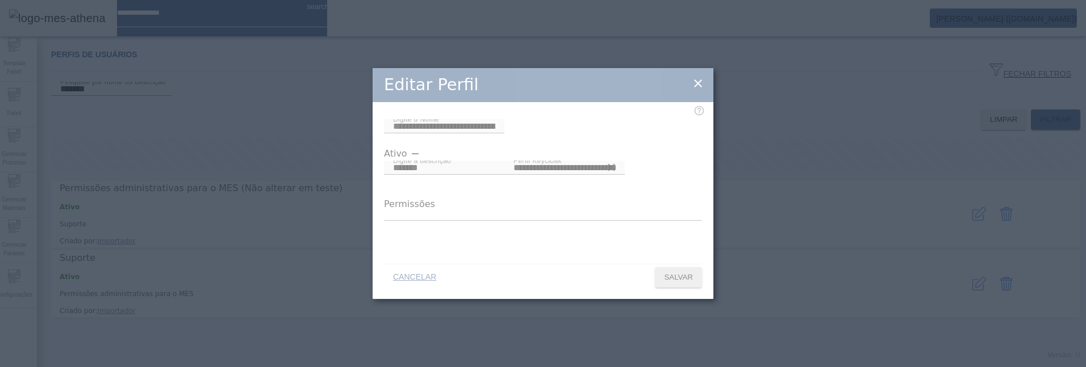
type input "*******"
type input "**********"
type input "*******"
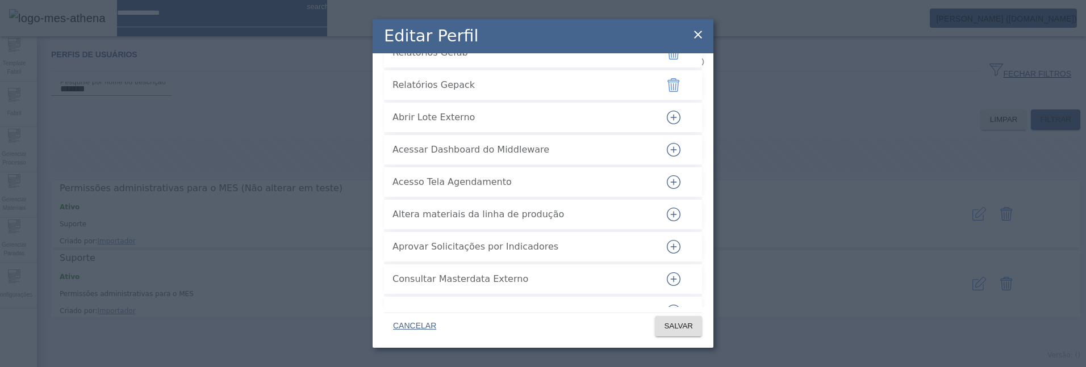
scroll to position [2412, 0]
click at [667, 123] on icon "button" at bounding box center [674, 116] width 14 height 14
click at [667, 187] on icon "button" at bounding box center [674, 181] width 14 height 14
click at [684, 332] on span "SALVAR" at bounding box center [678, 326] width 29 height 11
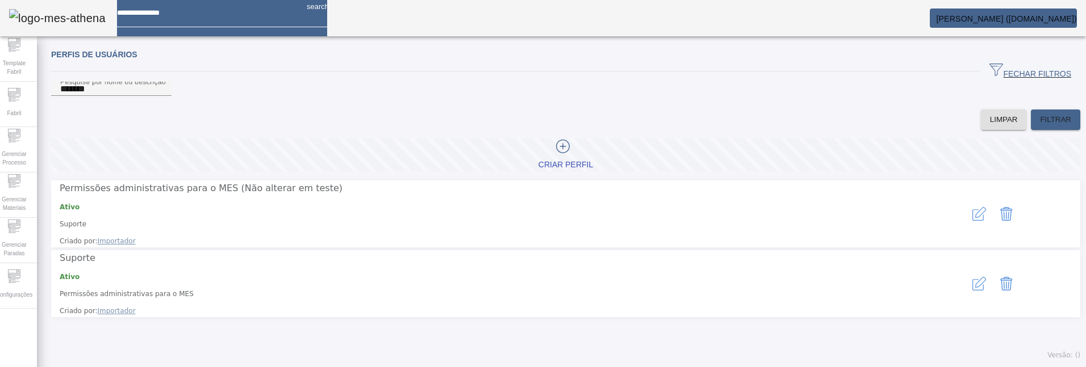
click at [1009, 19] on span "[PERSON_NAME] ([DOMAIN_NAME])" at bounding box center [1006, 18] width 141 height 9
click at [549, 367] on div at bounding box center [543, 367] width 1086 height 0
click at [11, 285] on div "Configurações" at bounding box center [13, 285] width 45 height 45
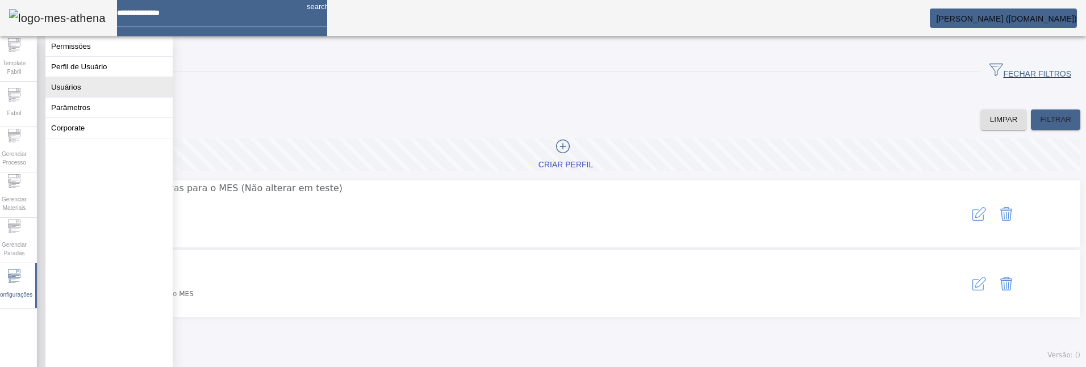
click at [69, 97] on button "Usuários" at bounding box center [108, 87] width 127 height 20
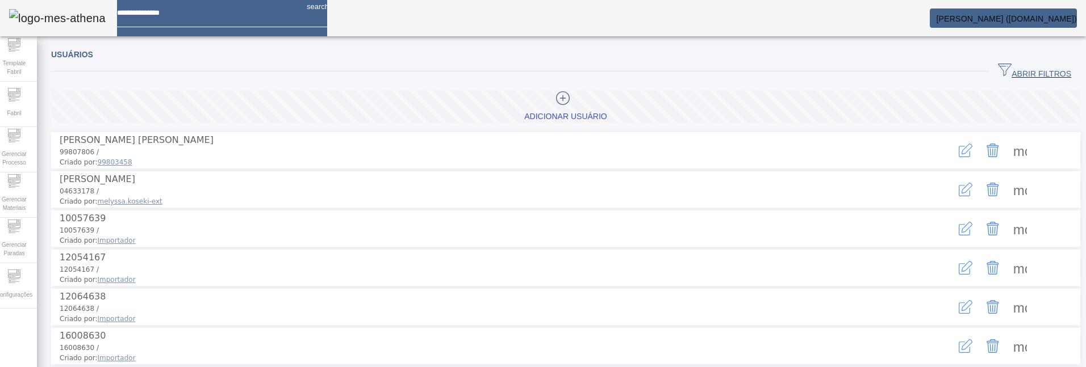
click at [998, 72] on span "ABRIR FILTROS" at bounding box center [1034, 71] width 73 height 17
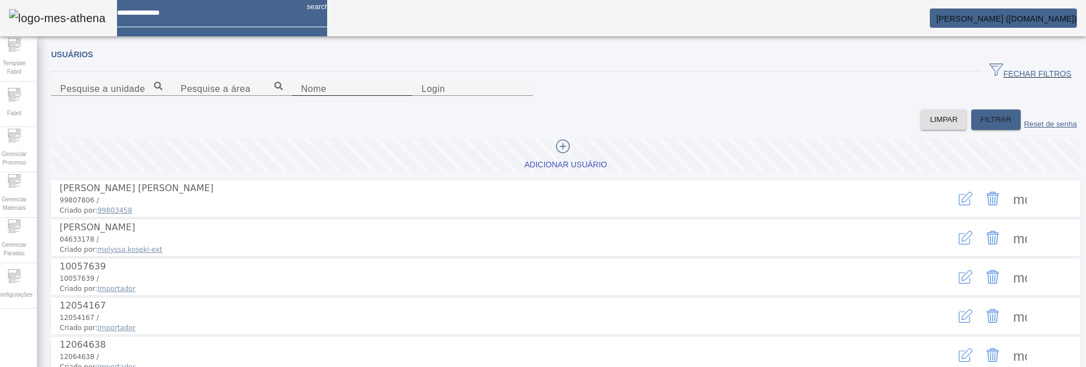
click at [301, 96] on input "Nome" at bounding box center [352, 89] width 102 height 14
type input "**********"
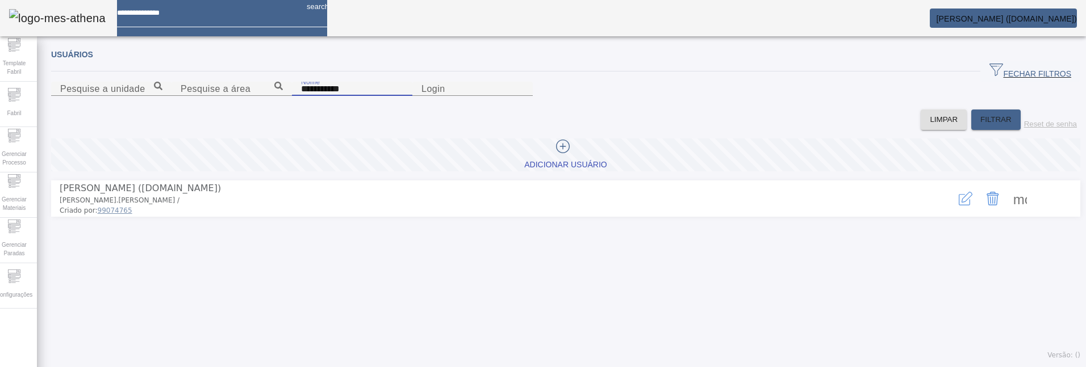
click at [958, 206] on icon "button" at bounding box center [965, 199] width 14 height 14
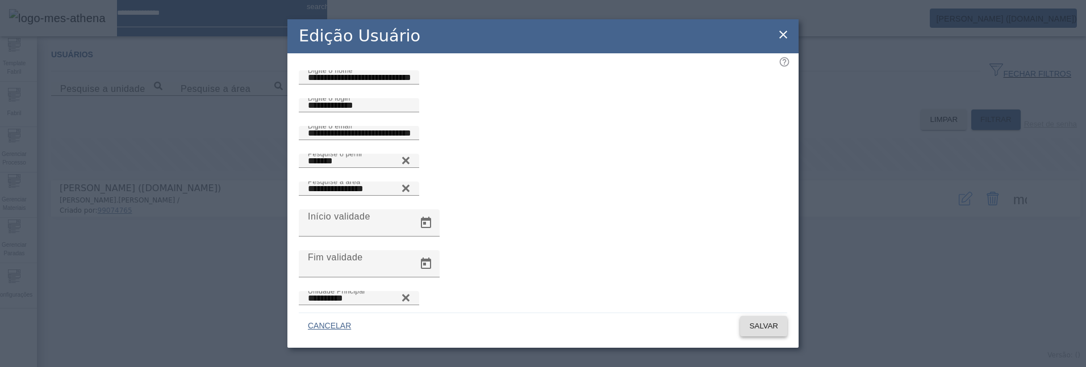
click at [763, 325] on span "SALVAR" at bounding box center [763, 326] width 29 height 11
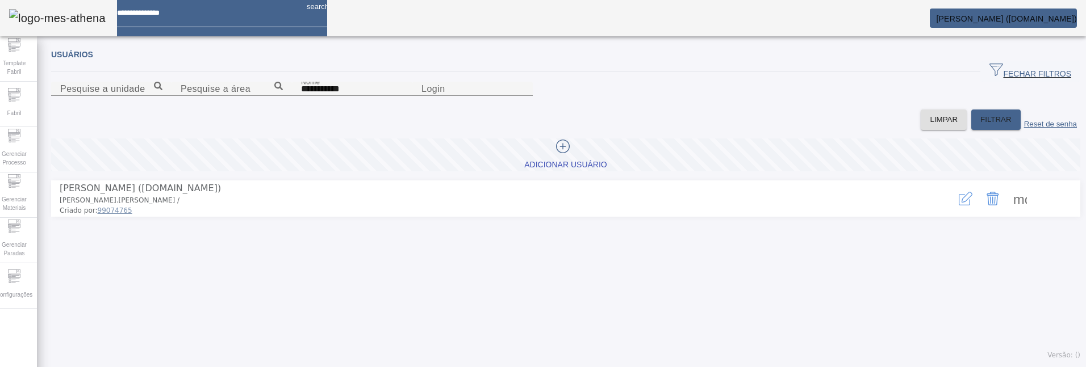
click at [990, 14] on span "[PERSON_NAME] ([DOMAIN_NAME])" at bounding box center [1006, 18] width 141 height 9
